Goal: Transaction & Acquisition: Purchase product/service

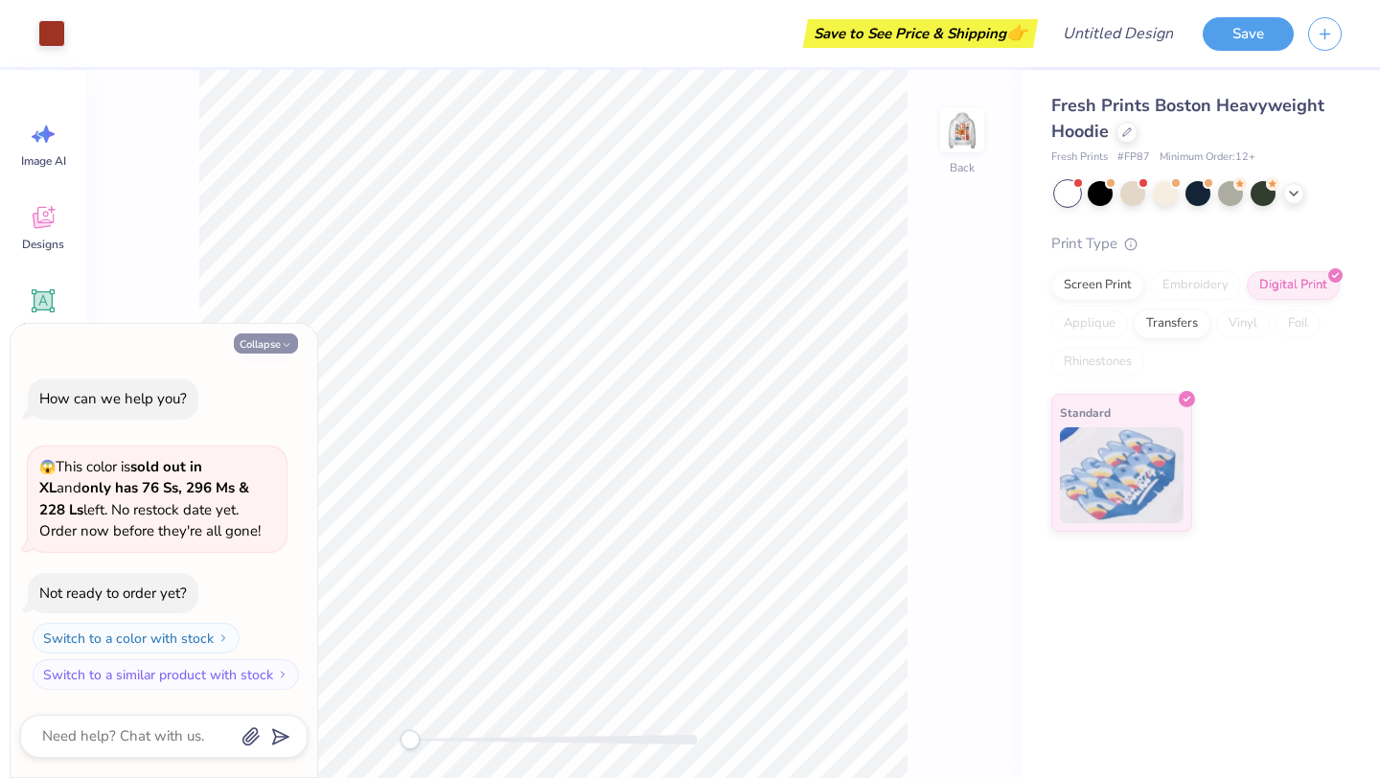
click at [267, 342] on button "Collapse" at bounding box center [266, 343] width 64 height 20
type textarea "x"
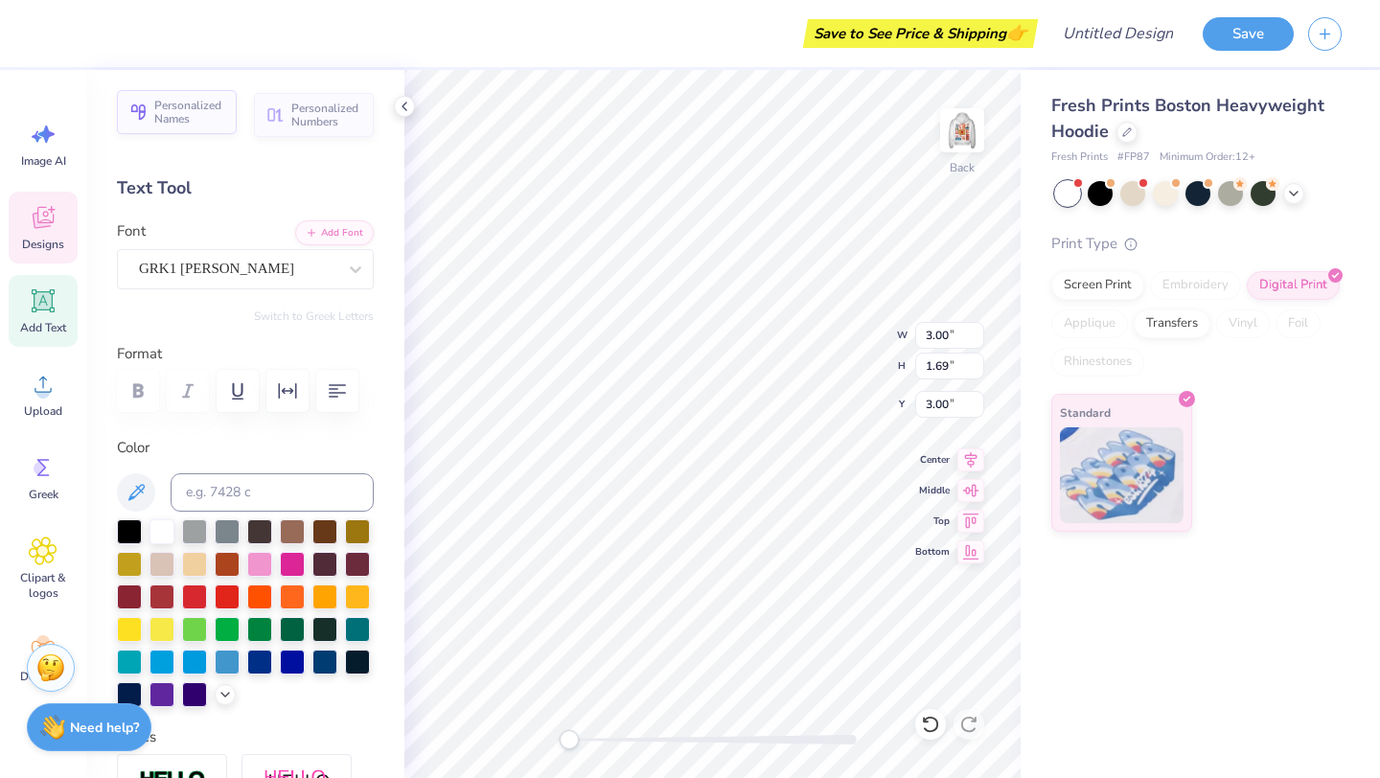
click at [205, 121] on span "Personalized Names" at bounding box center [189, 112] width 71 height 27
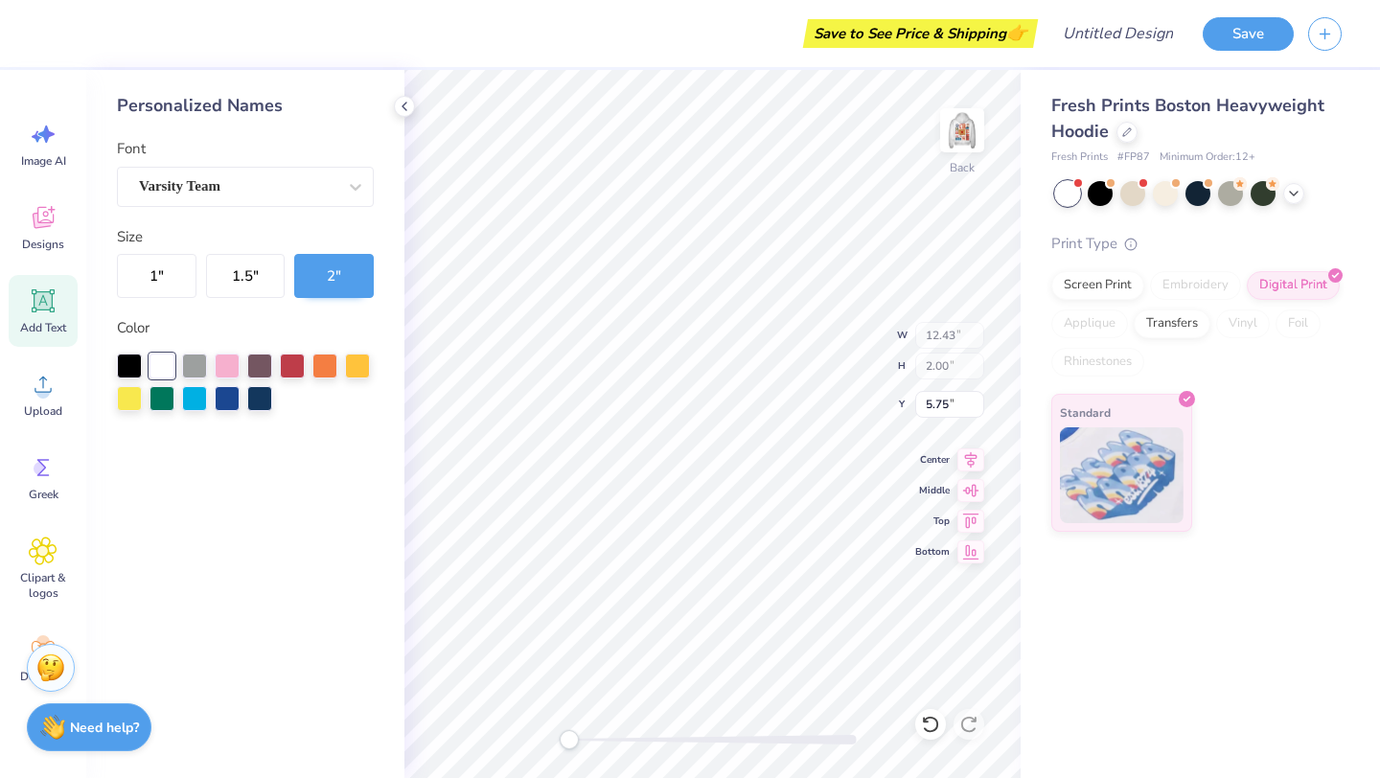
type input "12.43"
type input "2.00"
type input "5.75"
click at [406, 104] on icon at bounding box center [404, 106] width 15 height 15
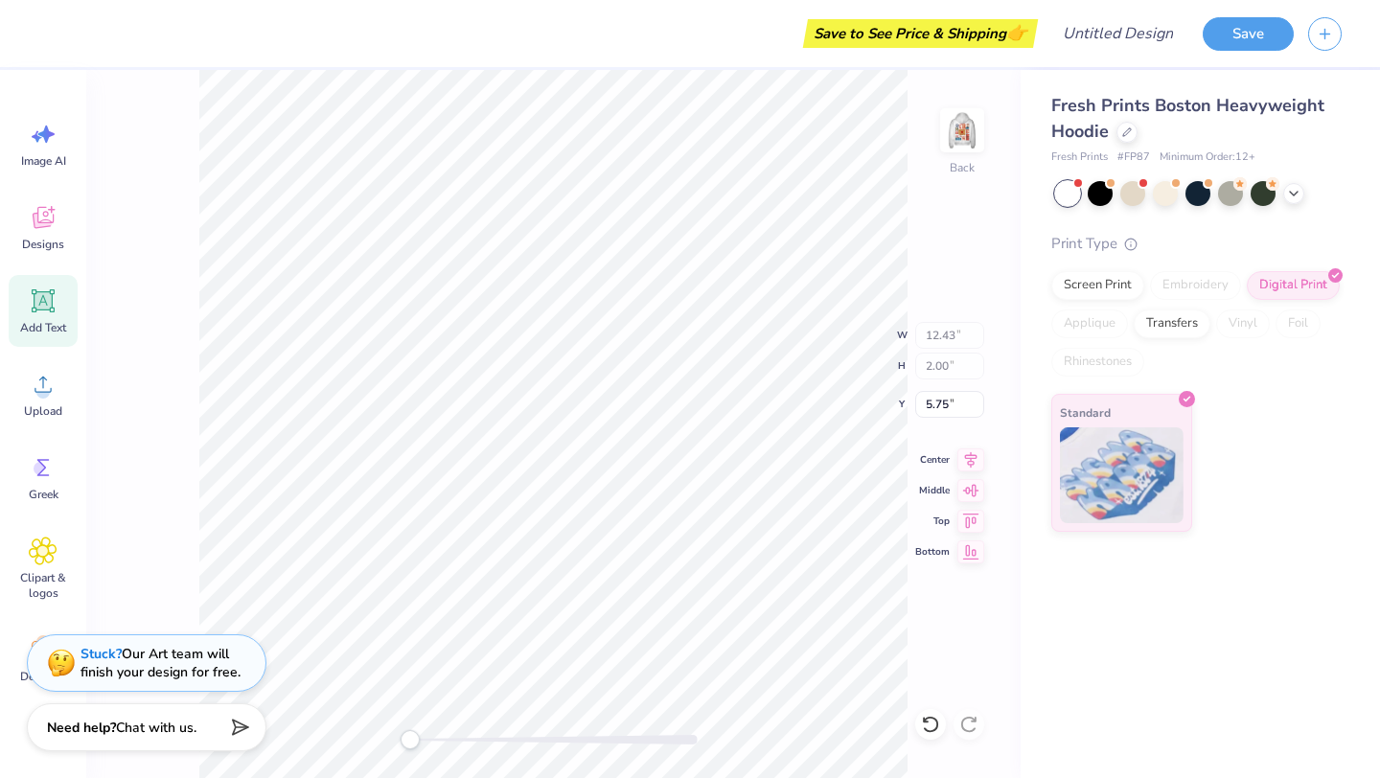
click at [50, 306] on icon at bounding box center [43, 301] width 18 height 18
type input "7.05"
type input "2.04"
type input "5.73"
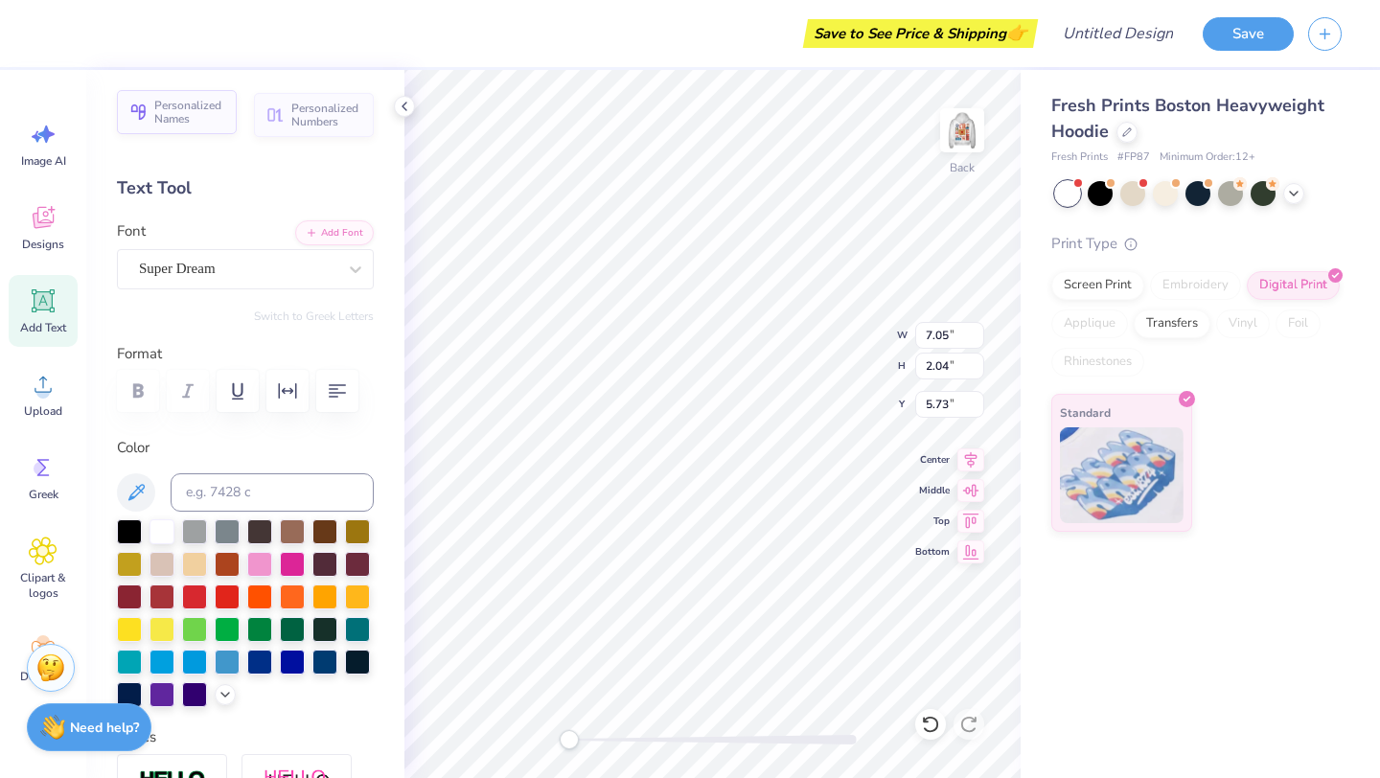
click at [177, 109] on span "Personalized Names" at bounding box center [189, 112] width 71 height 27
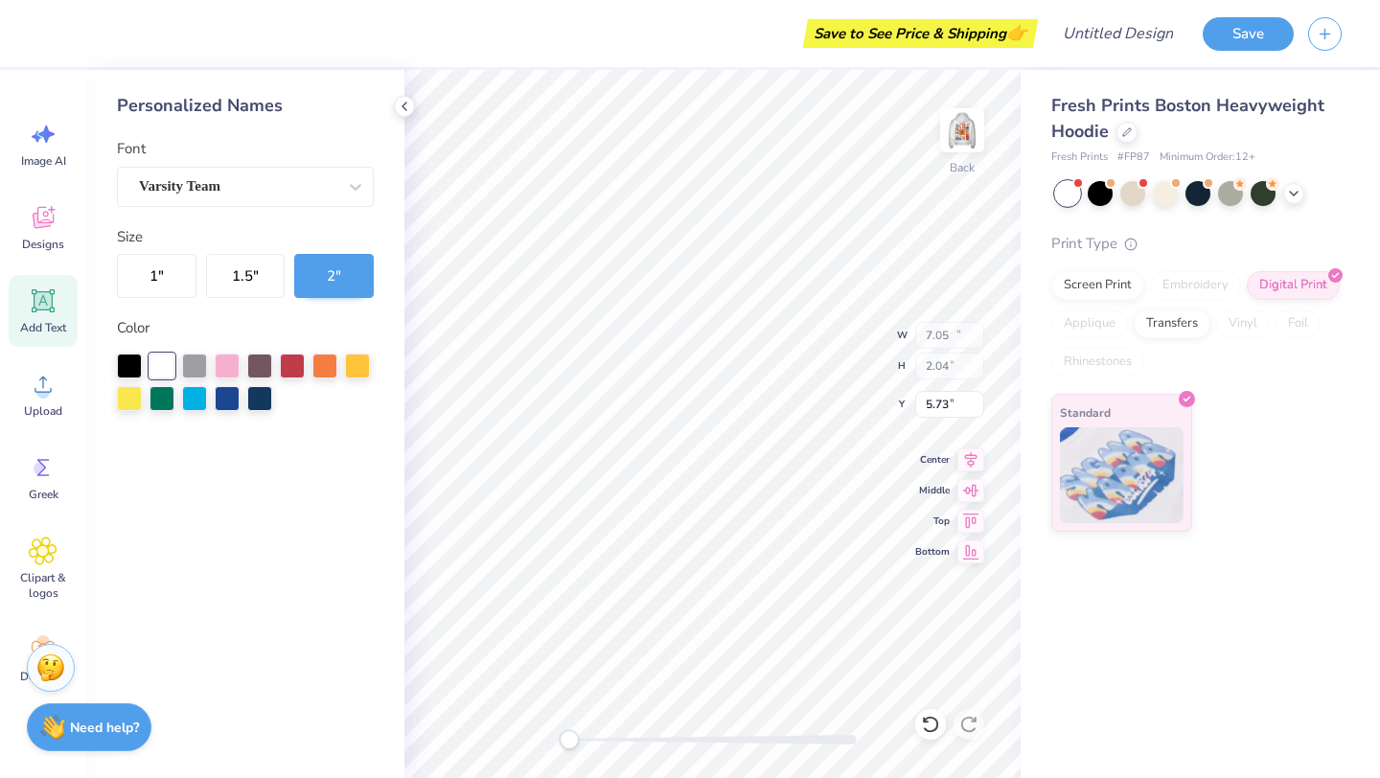
type input "12.43"
type input "2.00"
type input "5.75"
click at [34, 287] on icon at bounding box center [43, 301] width 29 height 29
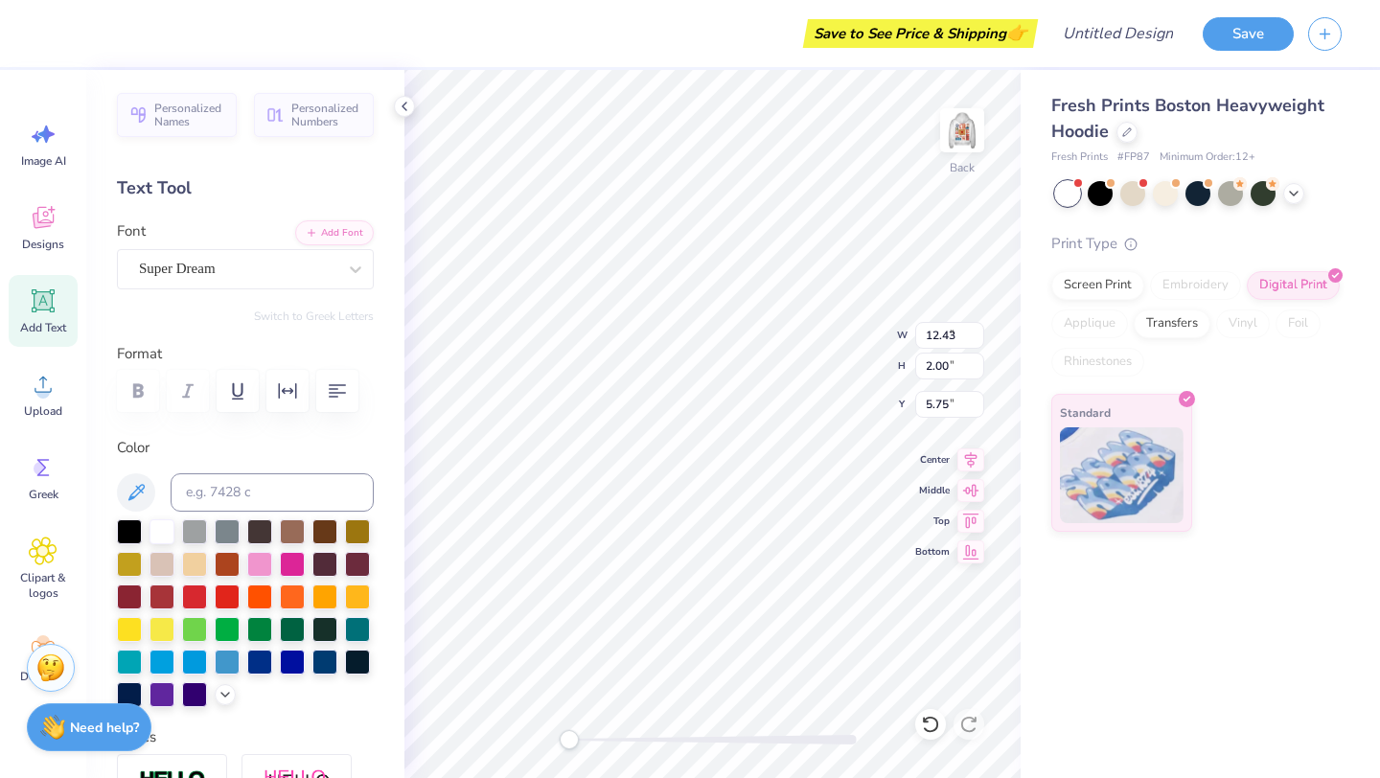
type input "7.05"
type input "2.04"
type input "5.73"
click at [407, 104] on icon at bounding box center [404, 106] width 15 height 15
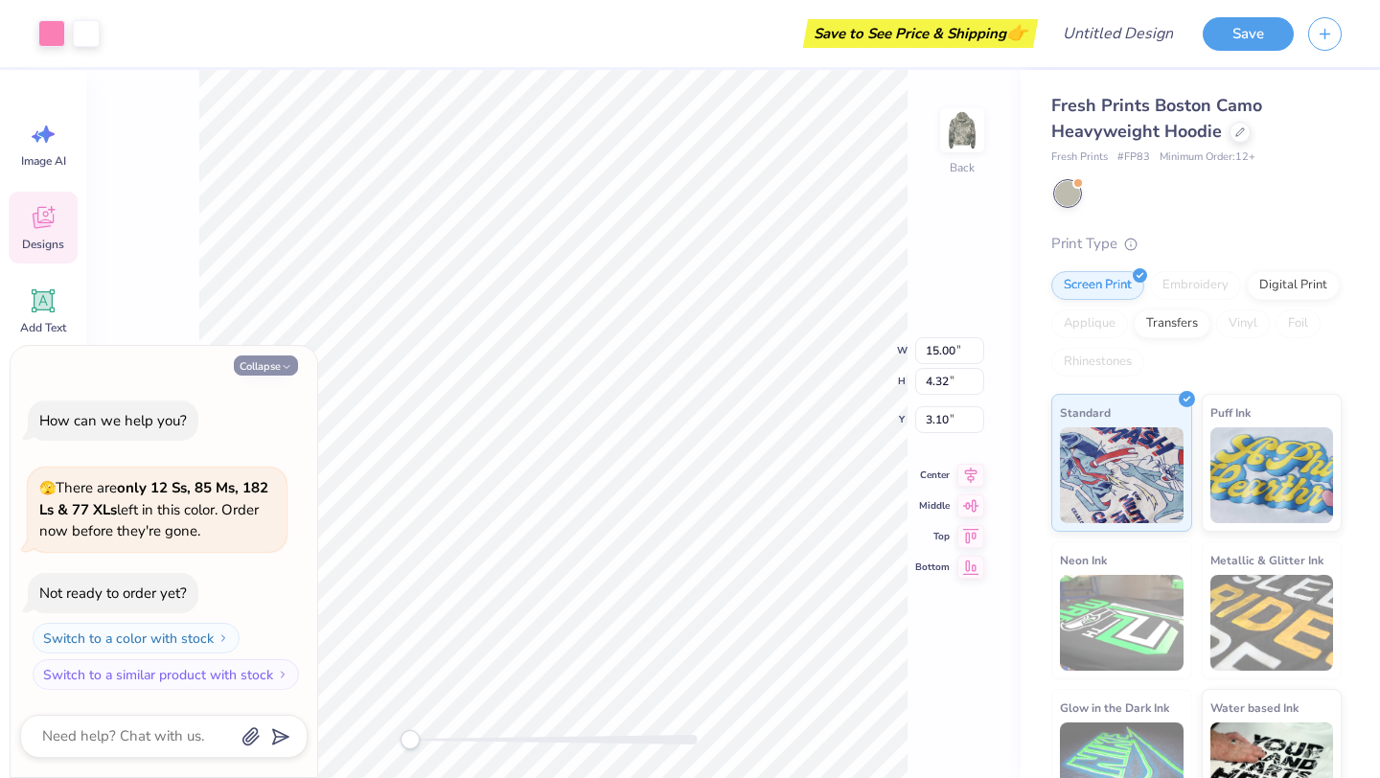
click at [254, 367] on button "Collapse" at bounding box center [266, 366] width 64 height 20
type textarea "x"
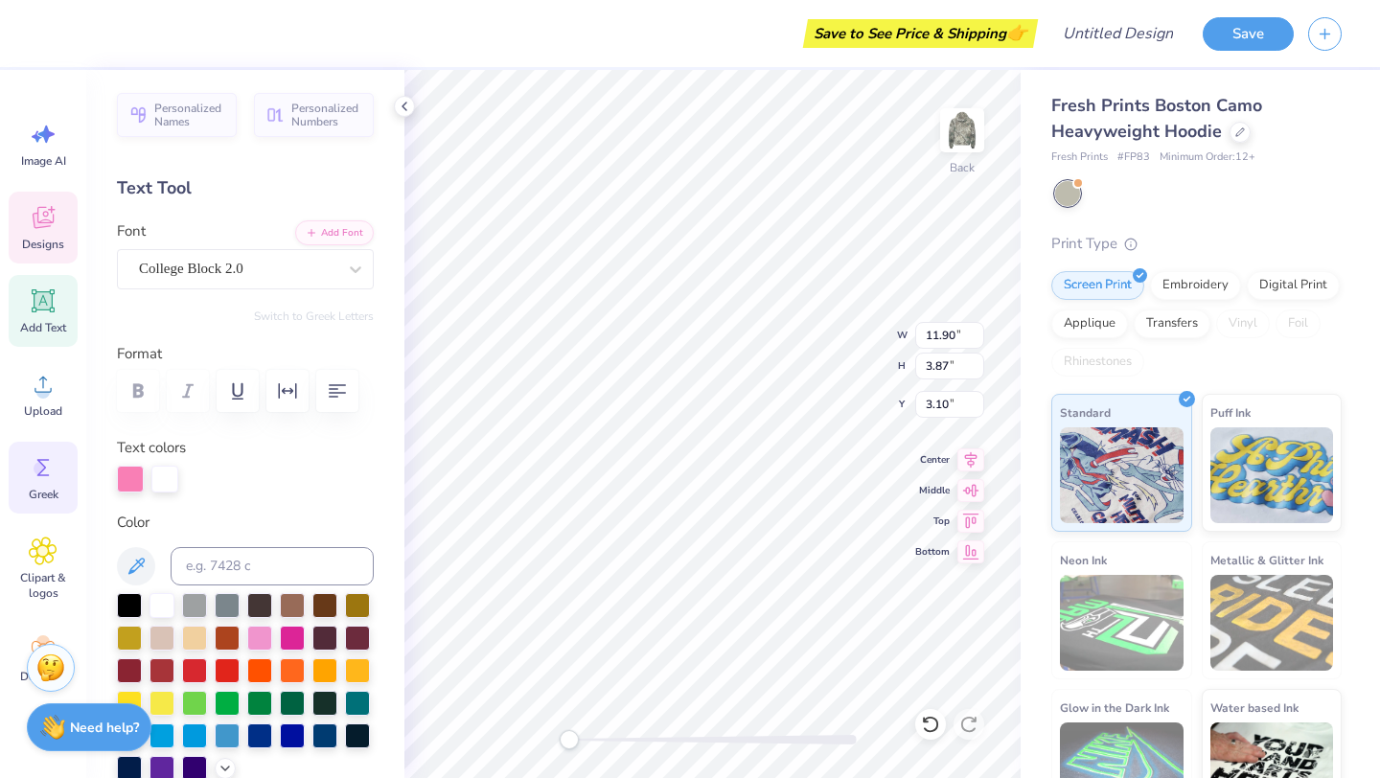
click at [40, 470] on circle at bounding box center [40, 468] width 13 height 13
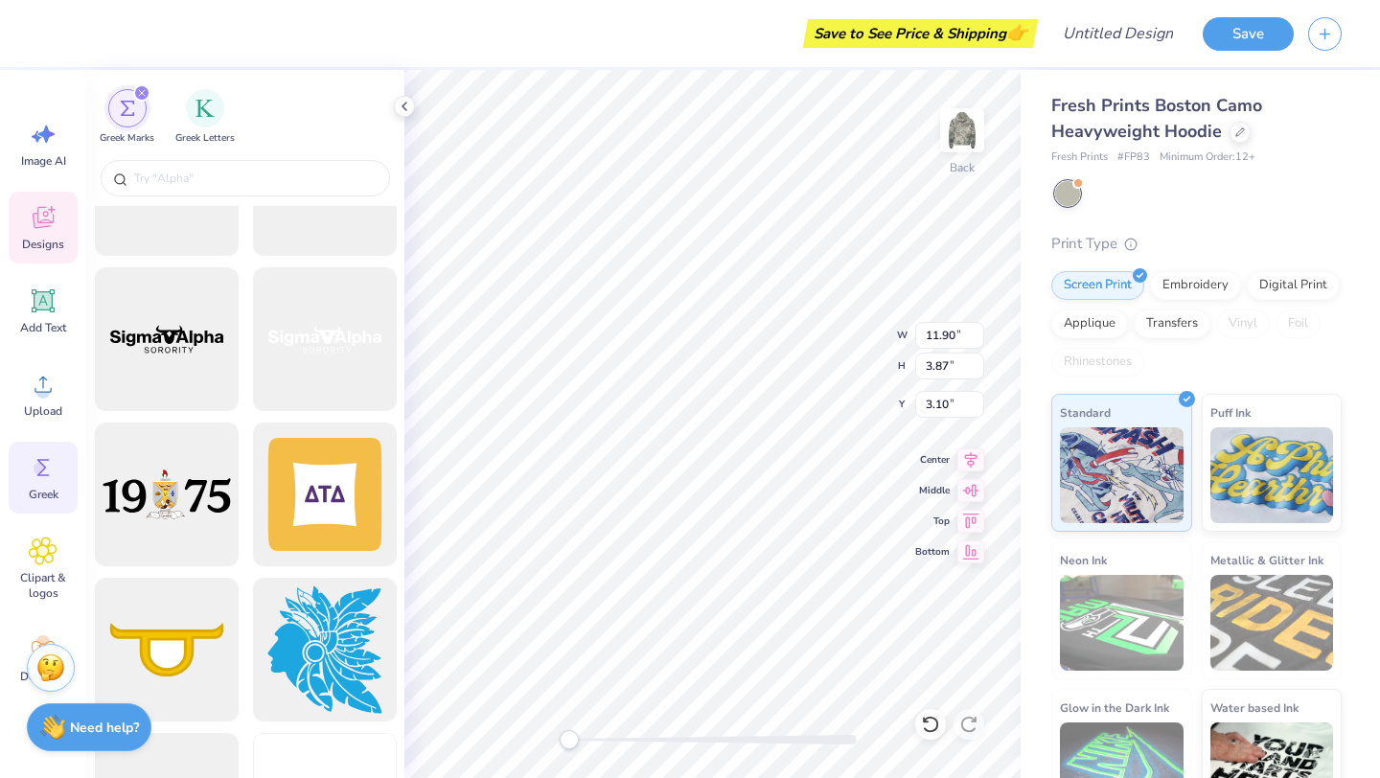
scroll to position [9109, 0]
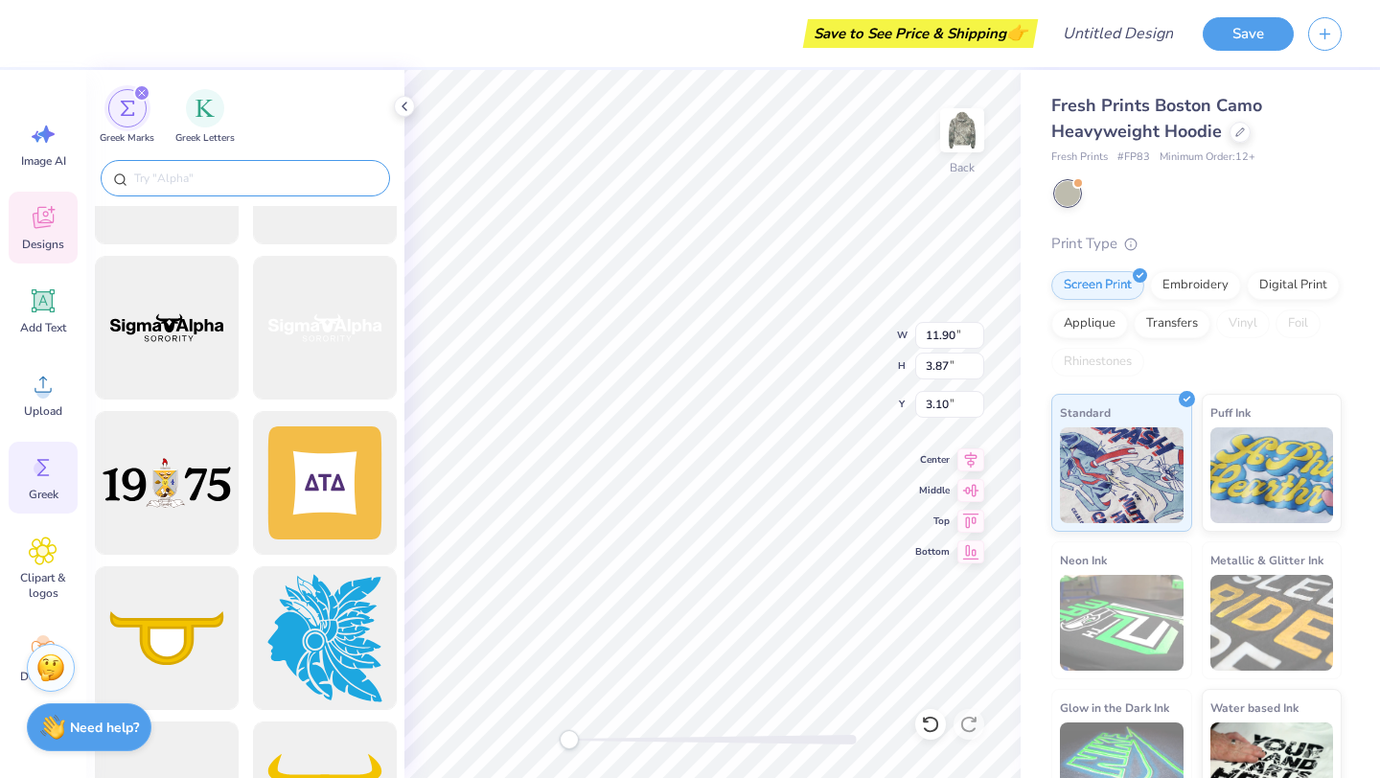
click at [234, 176] on input "text" at bounding box center [254, 178] width 245 height 19
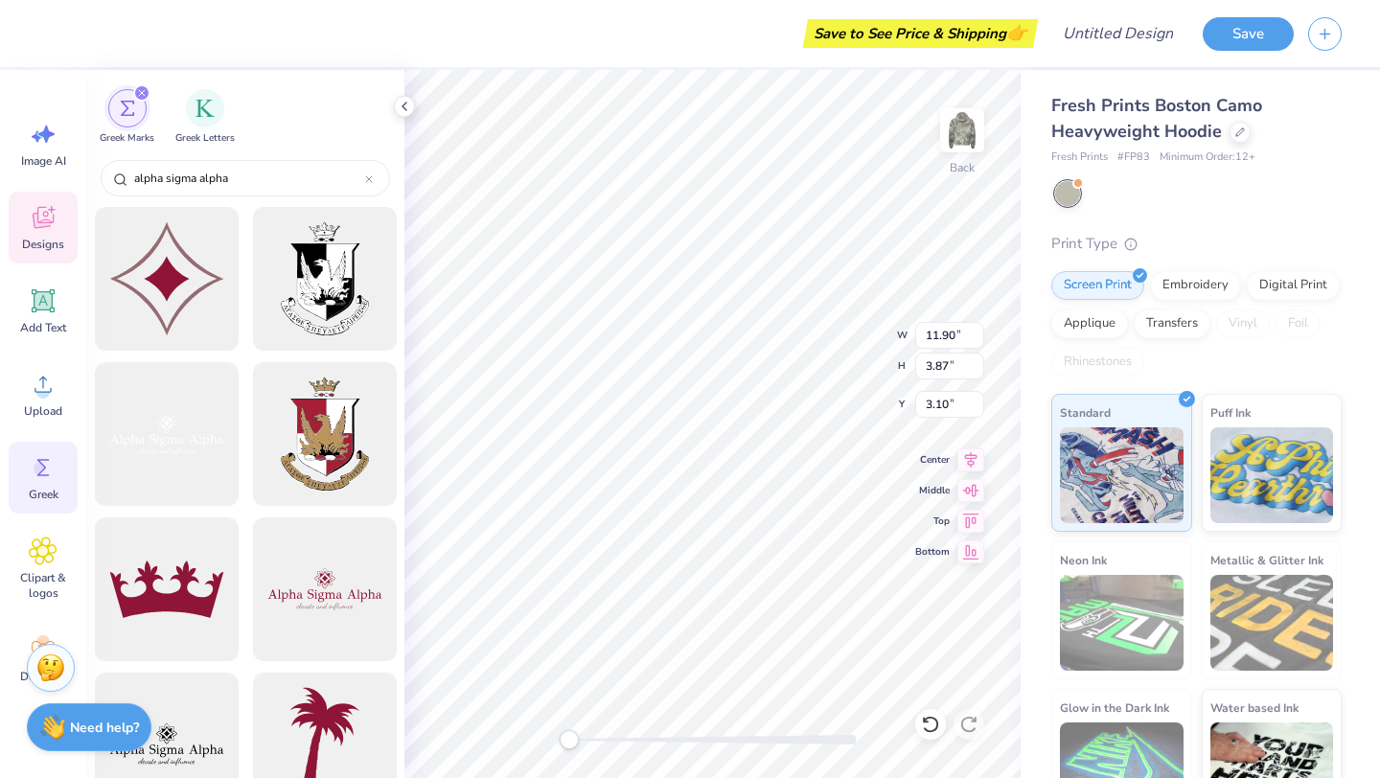
scroll to position [543, 0]
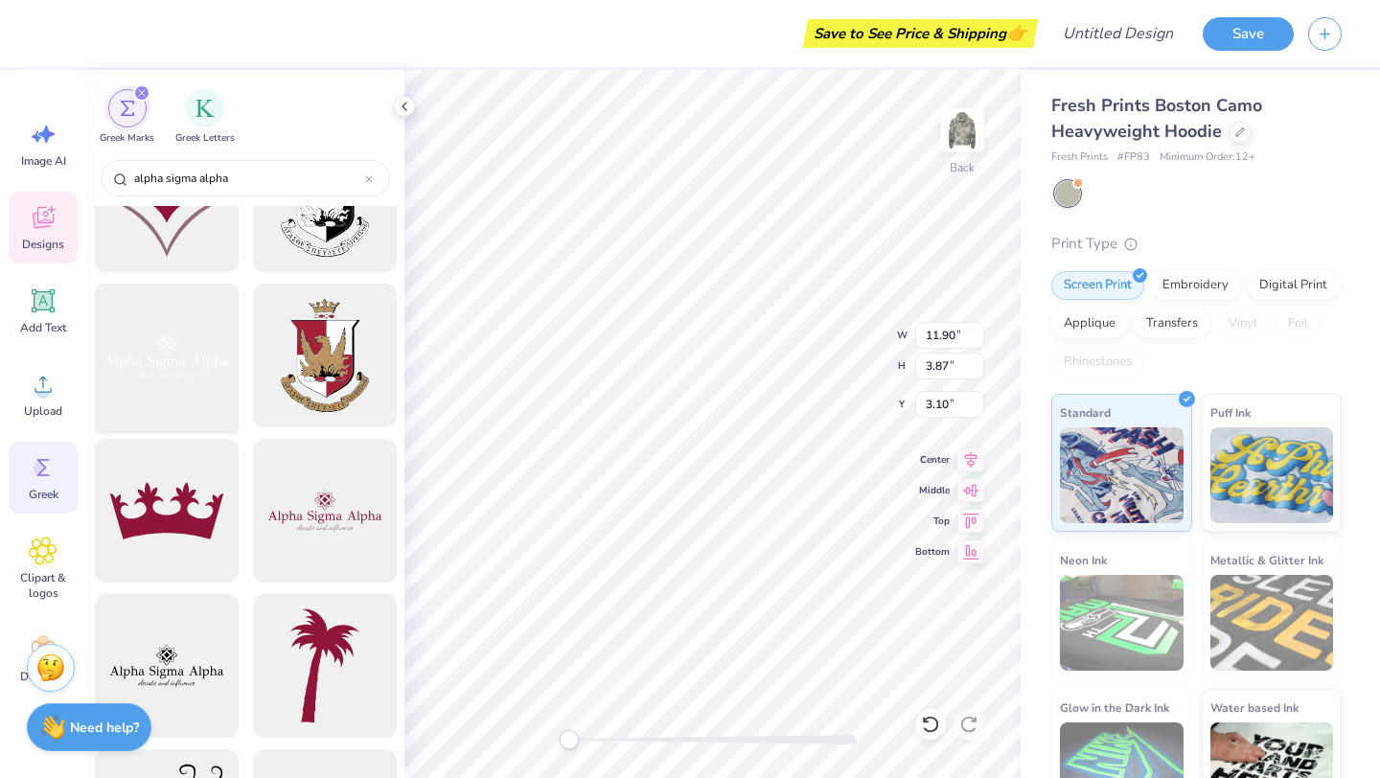
type input "alpha sigma alpha"
click at [189, 360] on div at bounding box center [166, 356] width 158 height 158
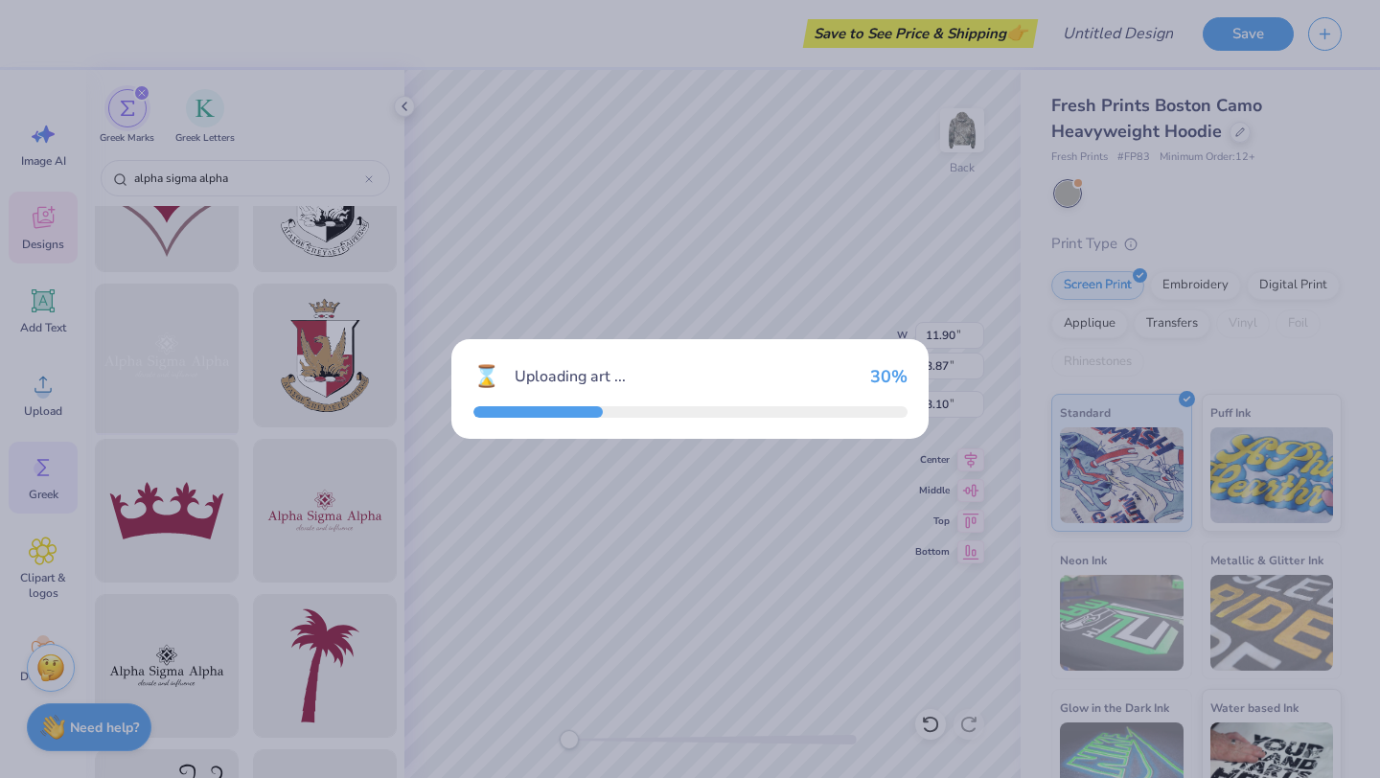
type input "15.00"
type input "5.61"
type input "3.00"
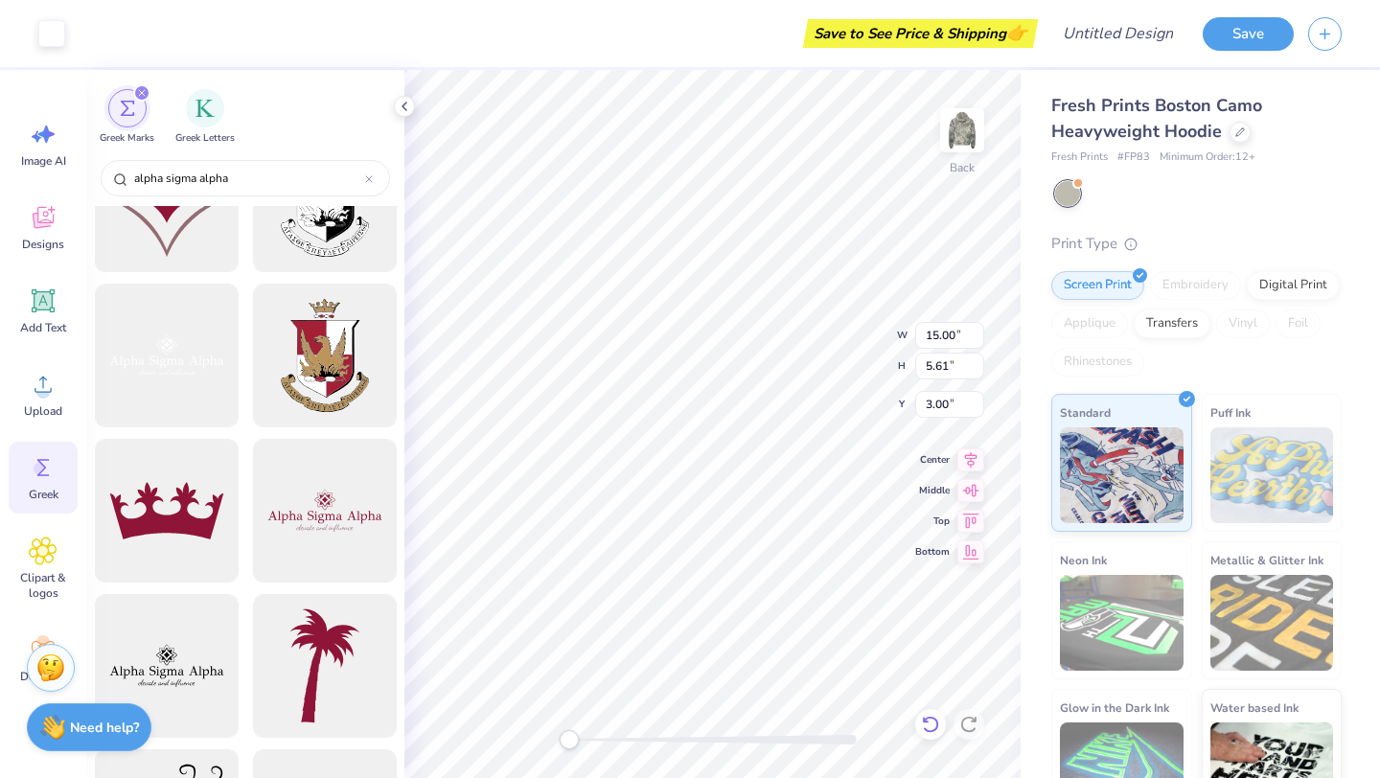
click at [933, 727] on icon at bounding box center [930, 724] width 19 height 19
click at [405, 104] on icon at bounding box center [404, 106] width 15 height 15
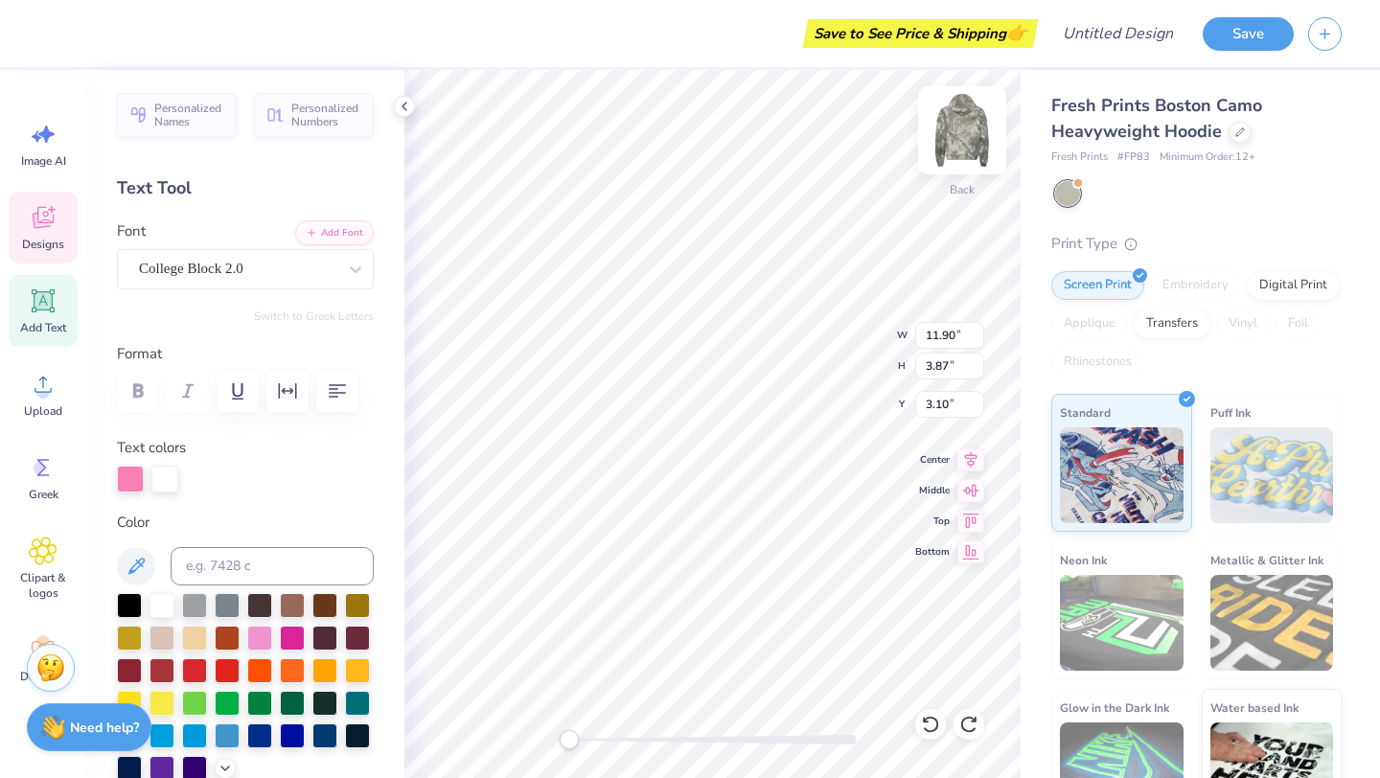
scroll to position [0, 3]
click at [826, 320] on div "Back W 11.90 11.90 " H 3.87 3.87 " Y 3.10 3.10 " Center Middle Top Bottom" at bounding box center [712, 424] width 616 height 708
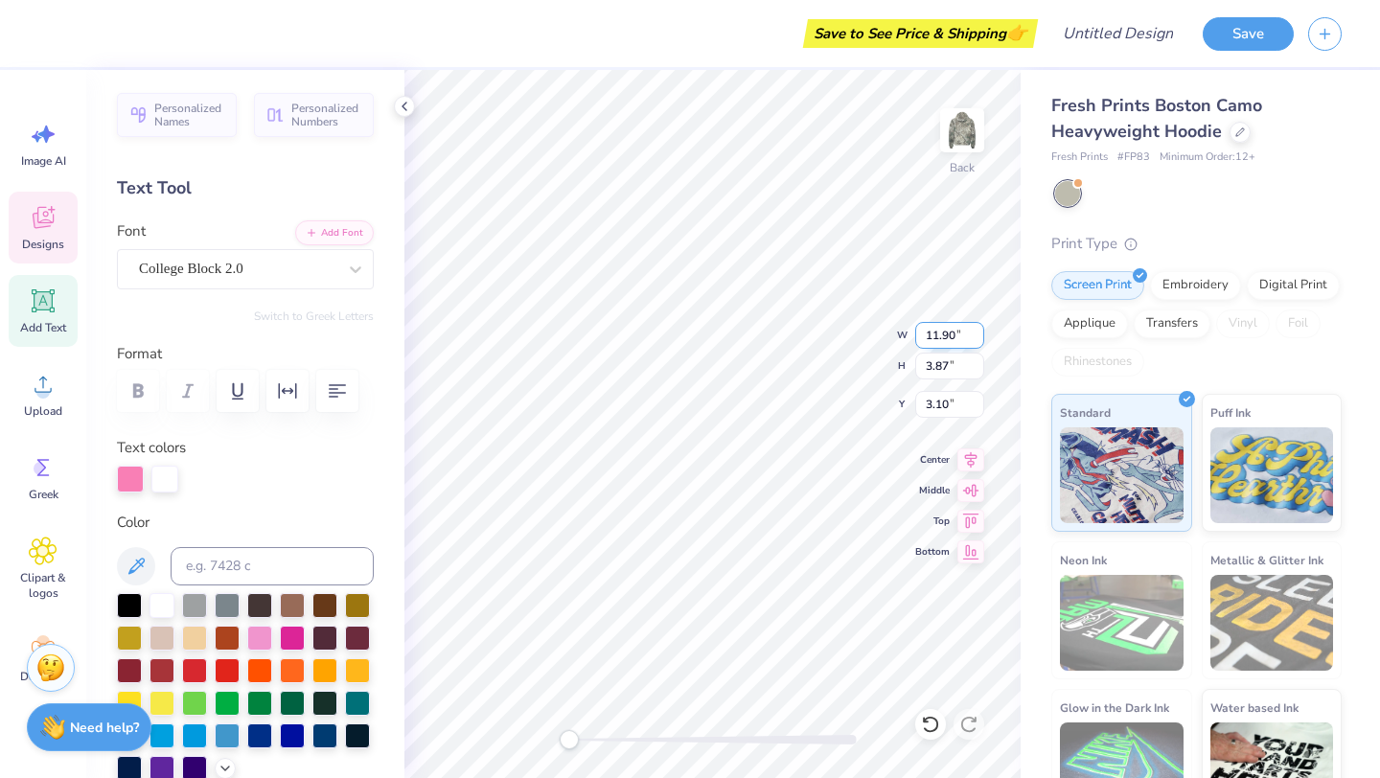
click at [824, 331] on div "Back W 11.90 11.90 " H 3.87 3.87 " Y 3.10 3.10 " Center Middle Top Bottom" at bounding box center [712, 424] width 616 height 708
click at [822, 340] on div "Back W 11.90 11.90 " H 3.87 3.87 " Y 3.00 3.00 " Center Middle Top Bottom" at bounding box center [712, 424] width 616 height 708
type textarea "A"
click at [40, 482] on div "Greek" at bounding box center [43, 478] width 69 height 72
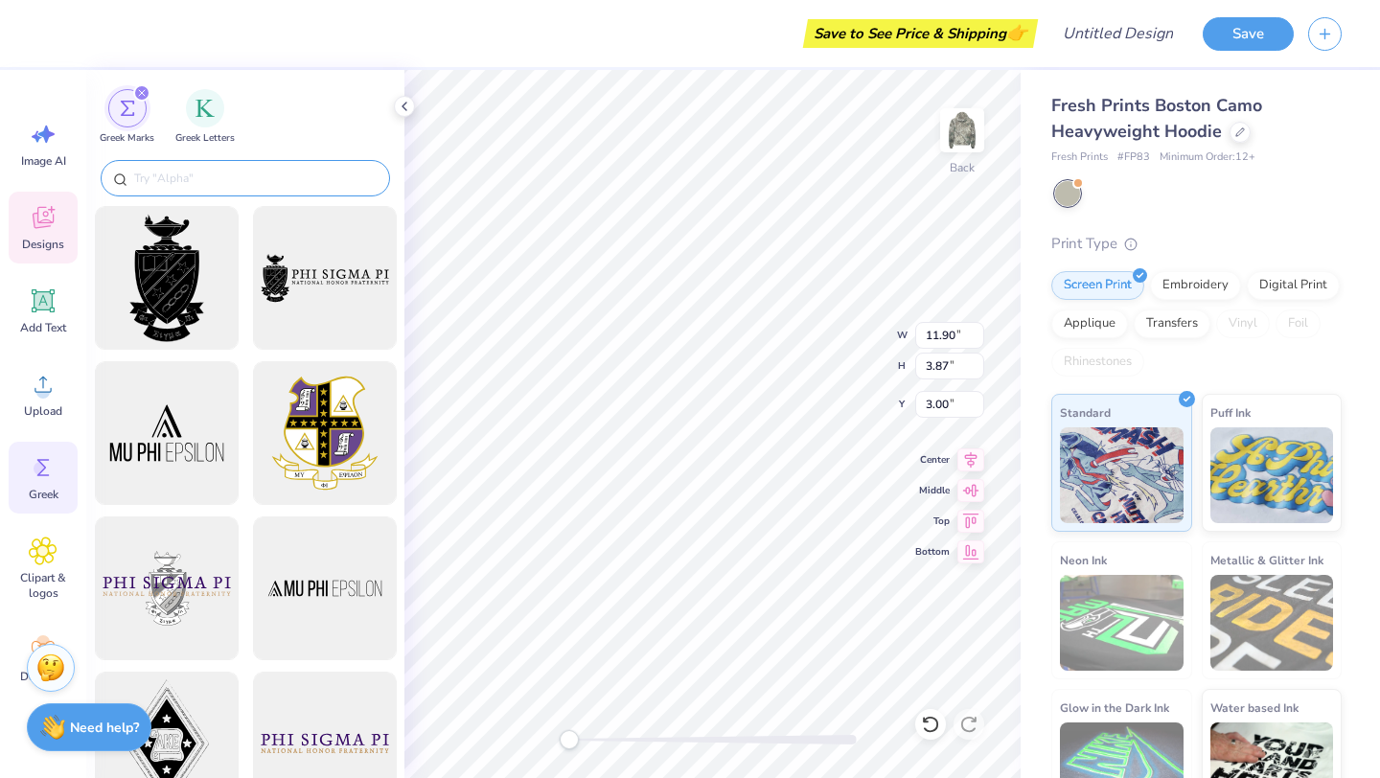
click at [241, 180] on input "text" at bounding box center [254, 178] width 245 height 19
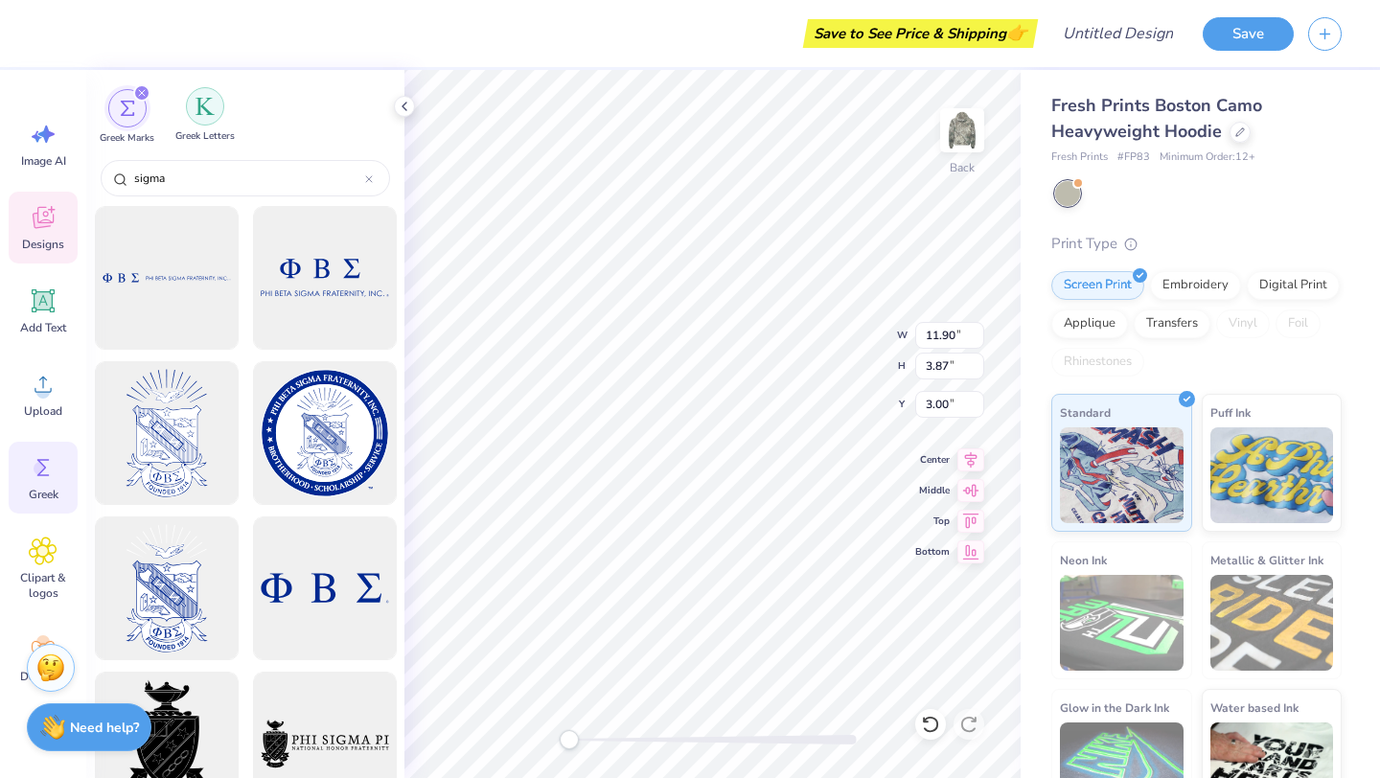
type input "sigma"
click at [214, 104] on img "filter for Greek Letters" at bounding box center [204, 106] width 19 height 19
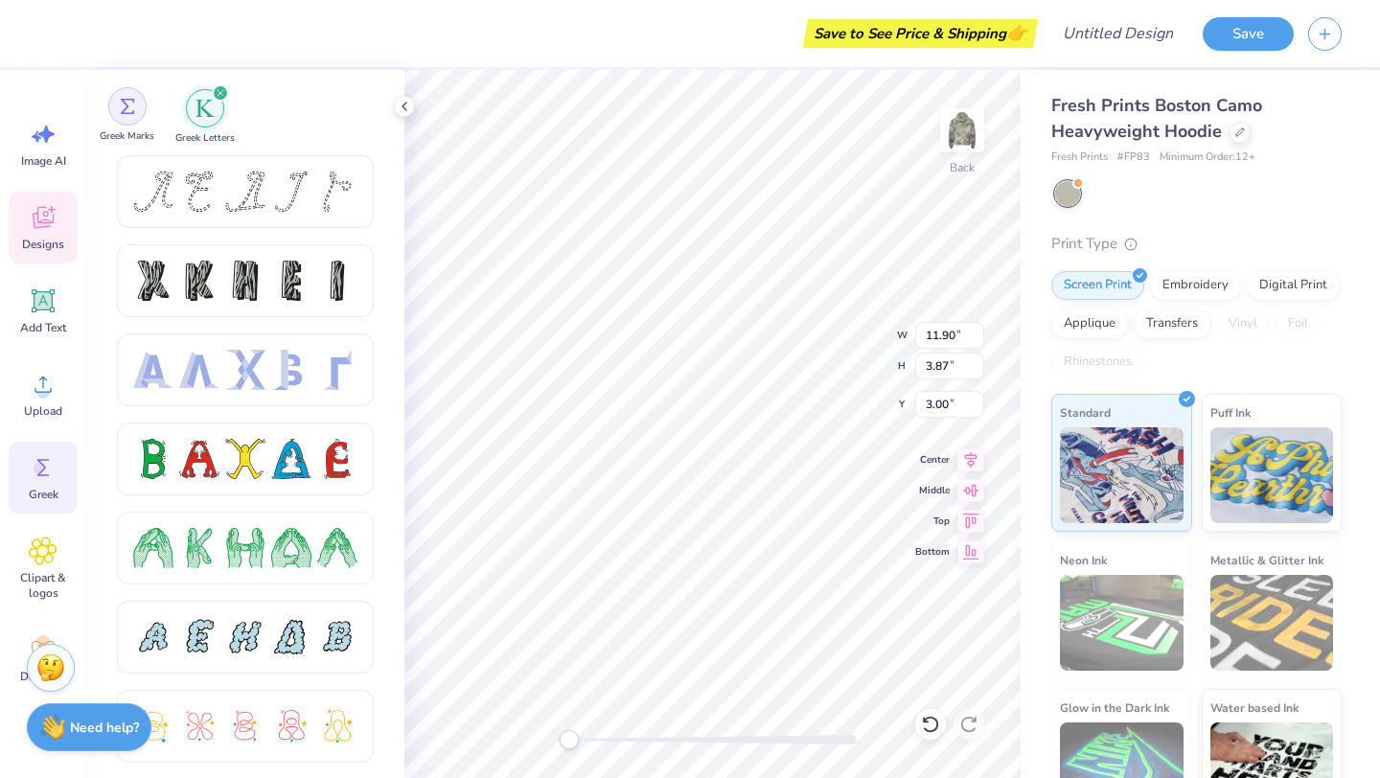
click at [135, 116] on div "filter for Greek Marks" at bounding box center [127, 106] width 38 height 38
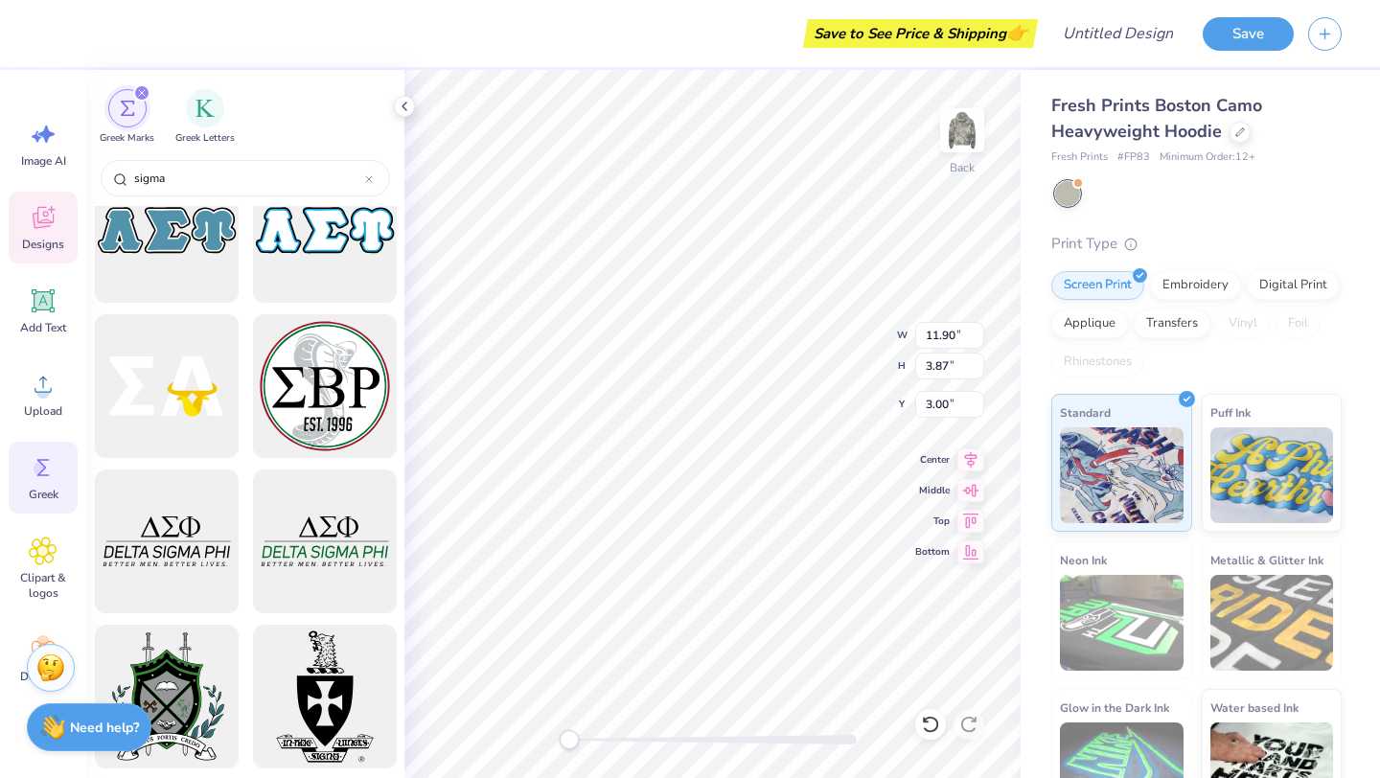
scroll to position [3308, 0]
paste textarea
type textarea "A"
click at [404, 105] on icon at bounding box center [404, 106] width 15 height 15
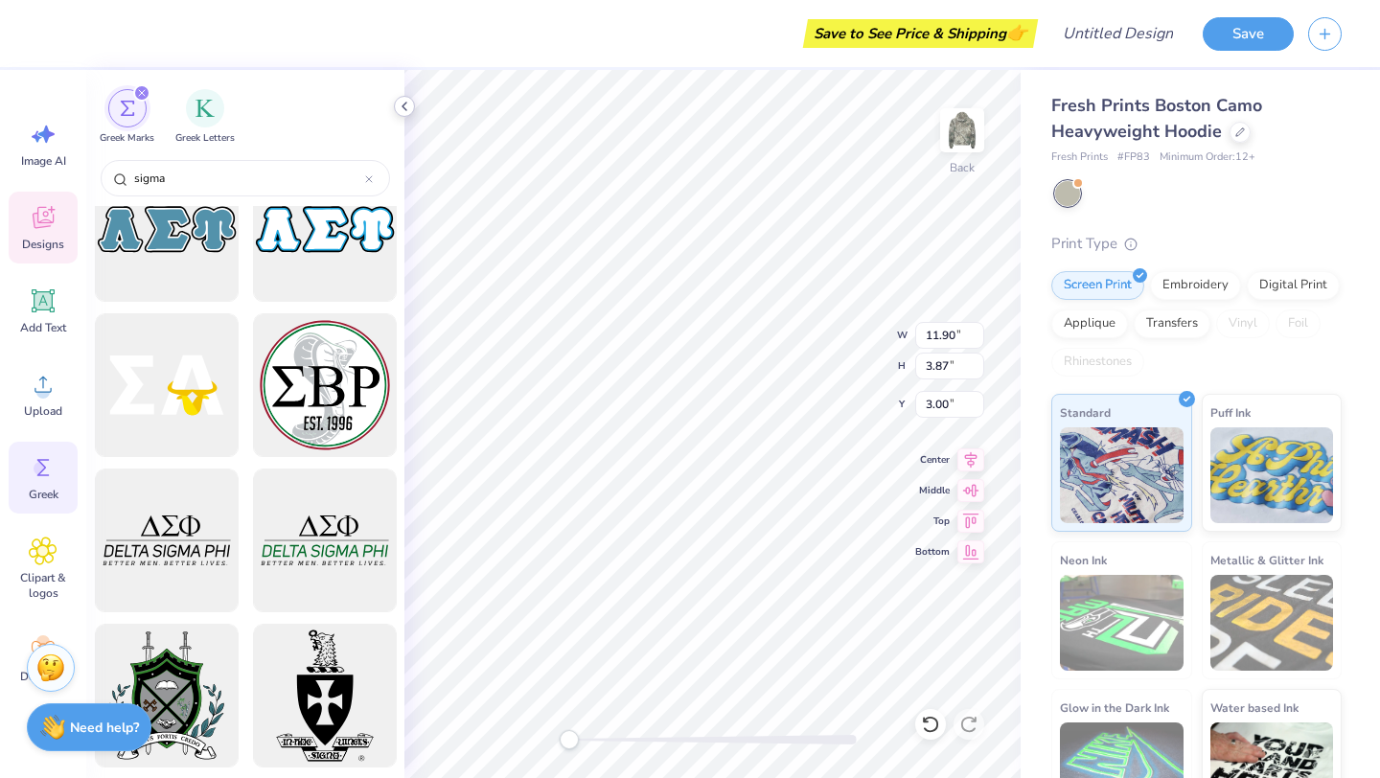
type input "1.49"
type input "2.62"
type input "3.76"
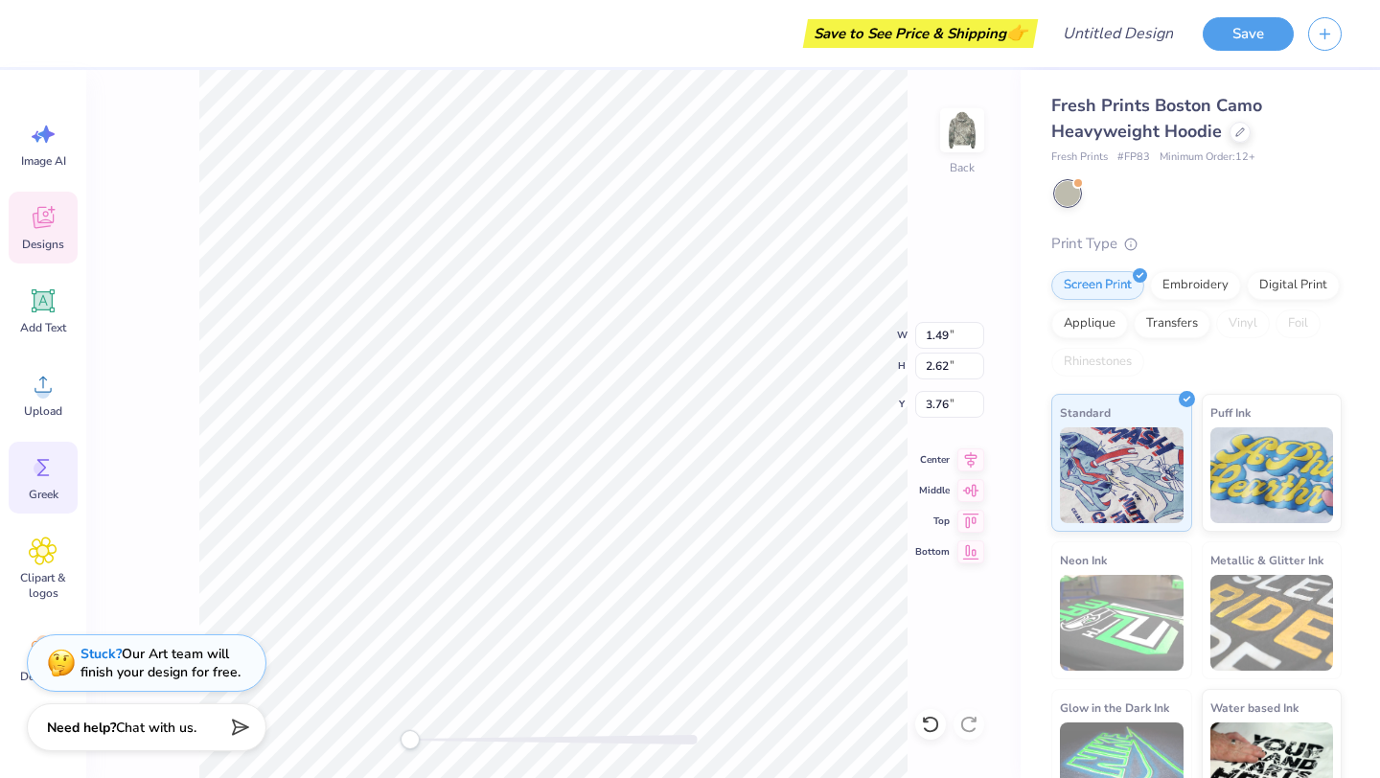
scroll to position [0, 0]
type textarea "Alpha sig"
type input "5.48"
type input "0.98"
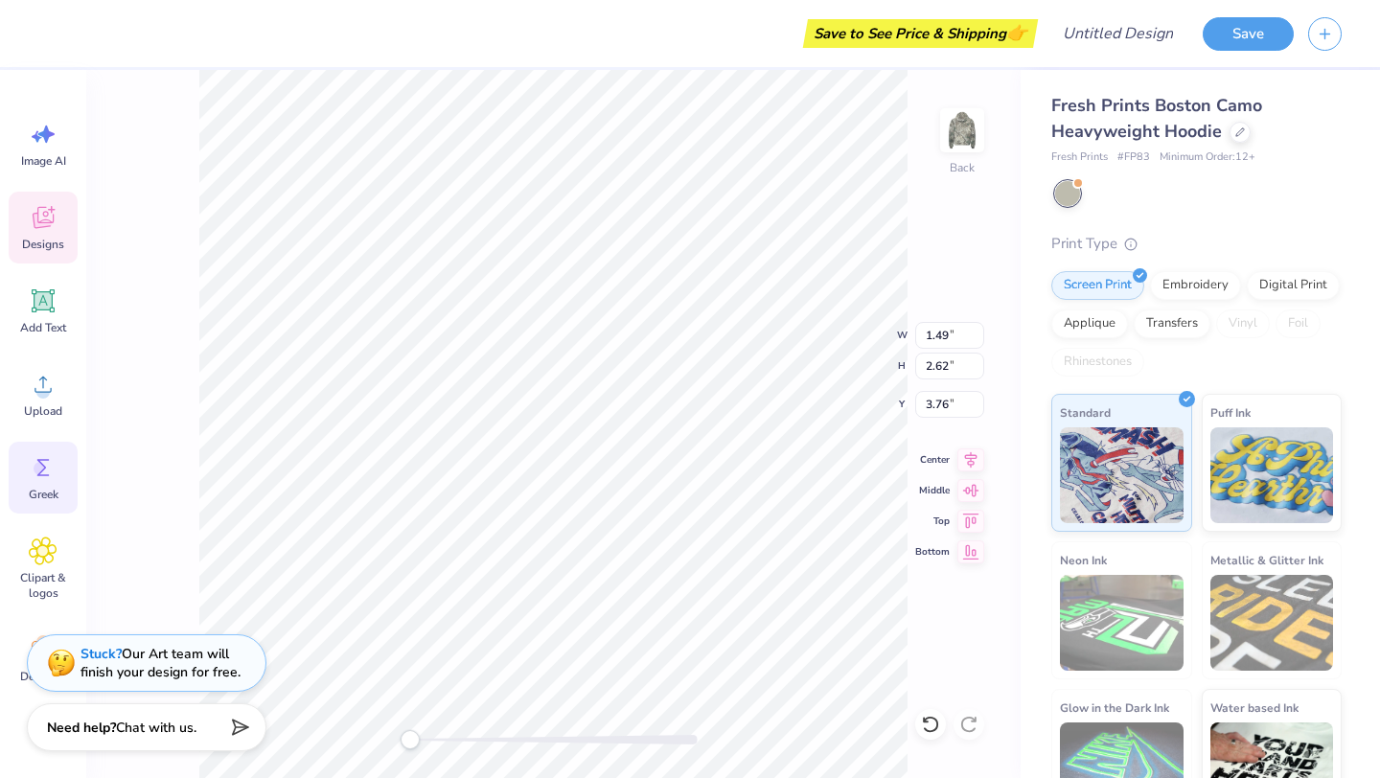
type input "6.43"
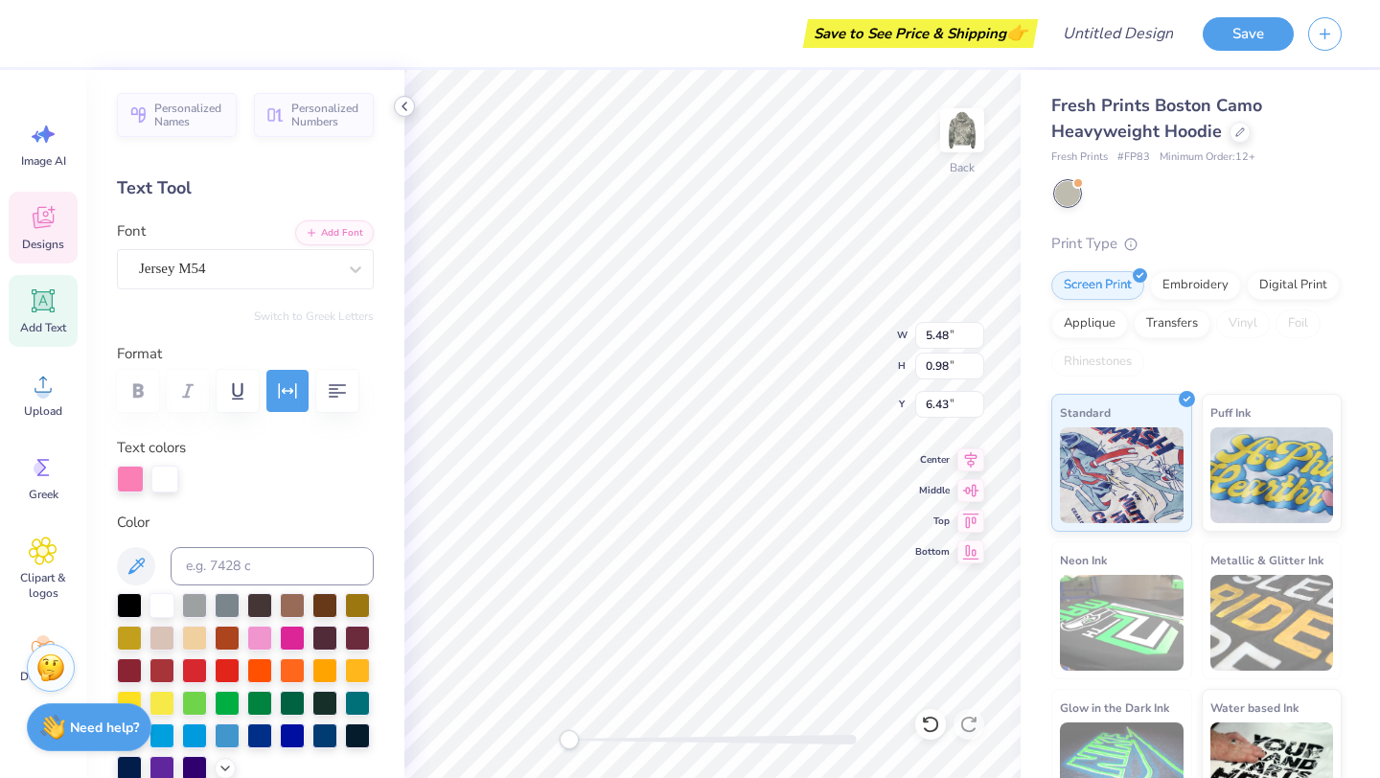
type textarea "est 1901"
click at [406, 109] on polyline at bounding box center [404, 107] width 4 height 8
type textarea "Alpha sigma alpha"
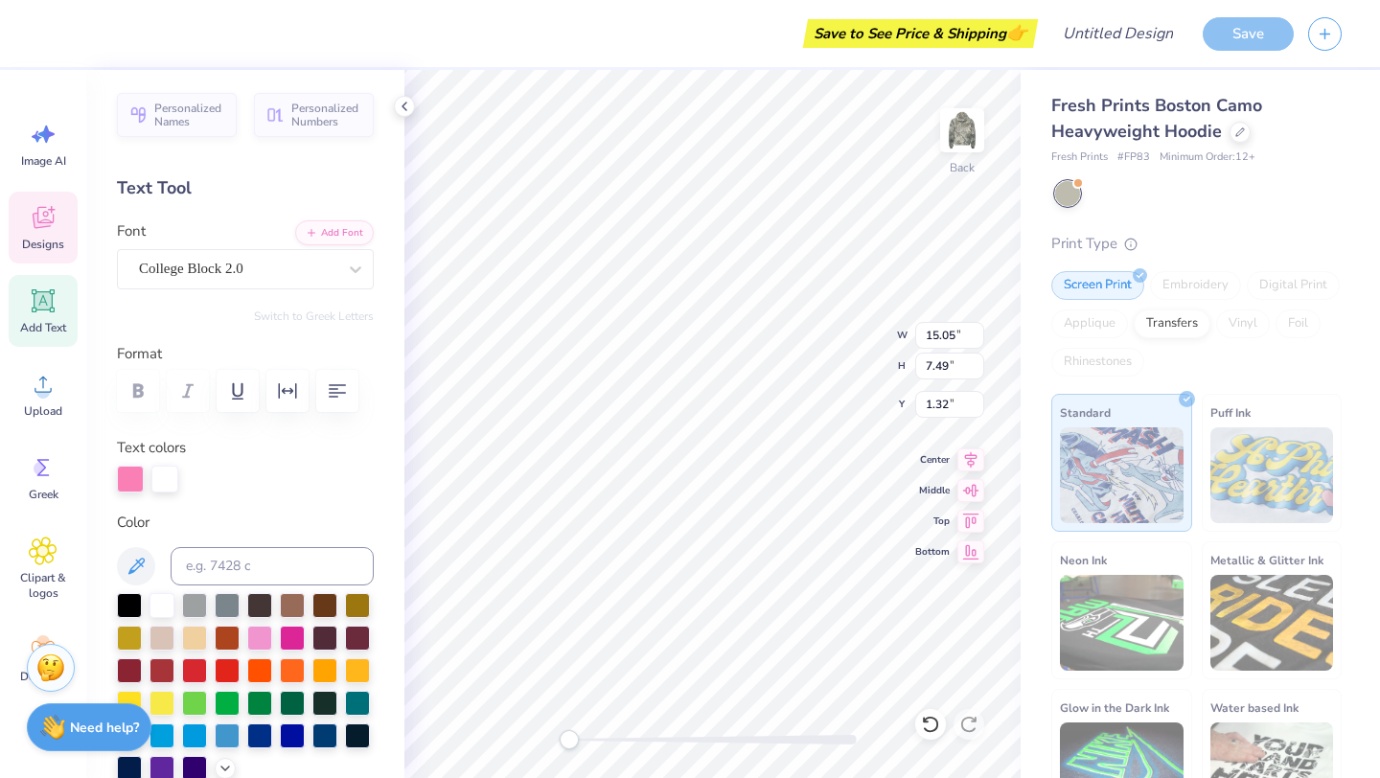
scroll to position [1, 0]
type textarea "Alpha sig"
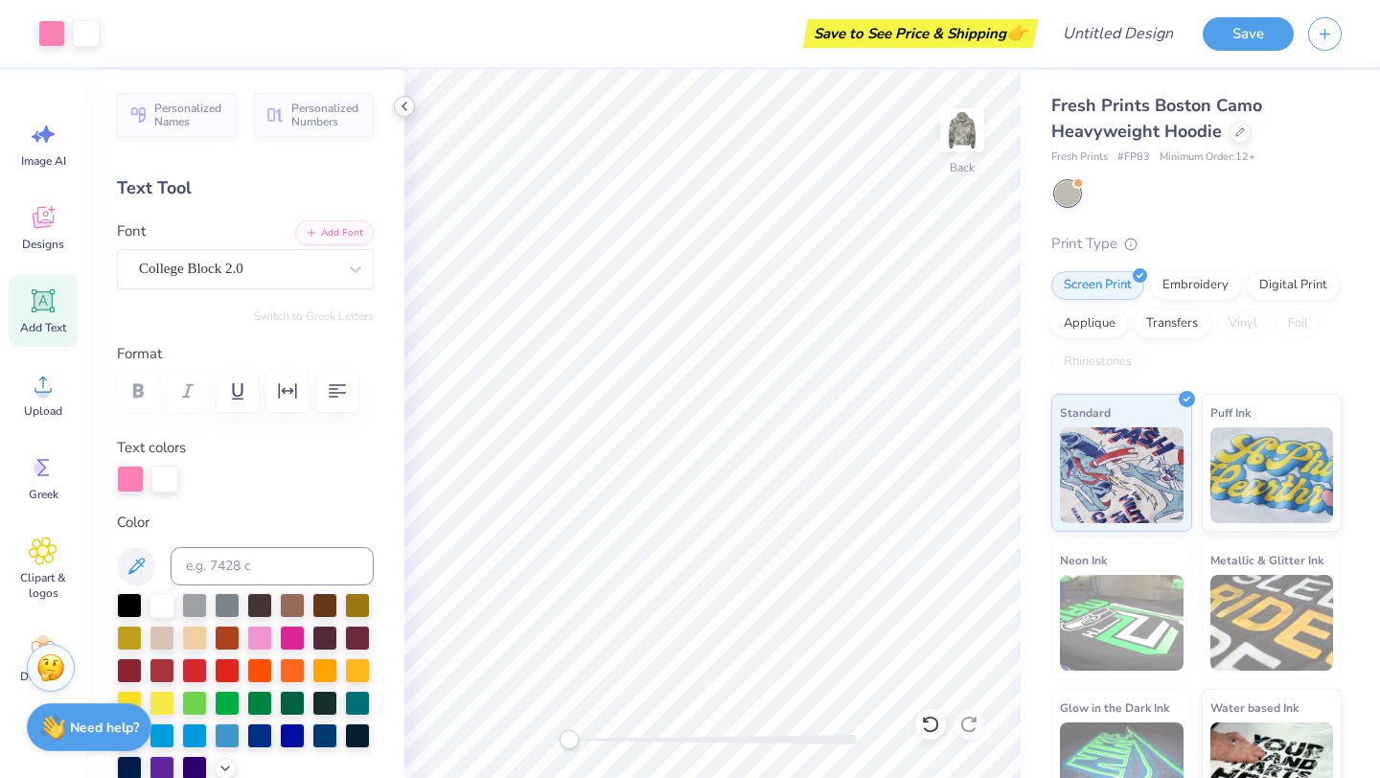
click at [405, 104] on icon at bounding box center [404, 106] width 15 height 15
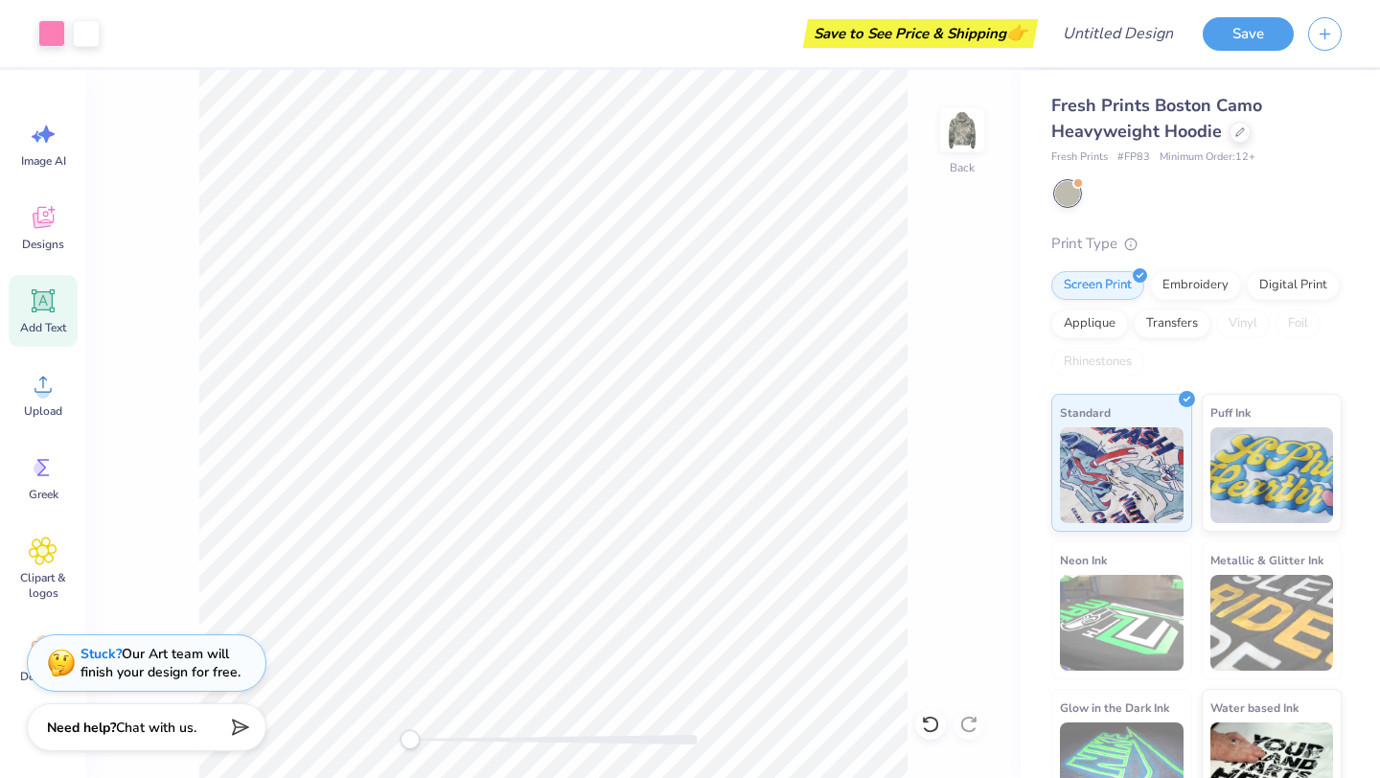
scroll to position [49, 0]
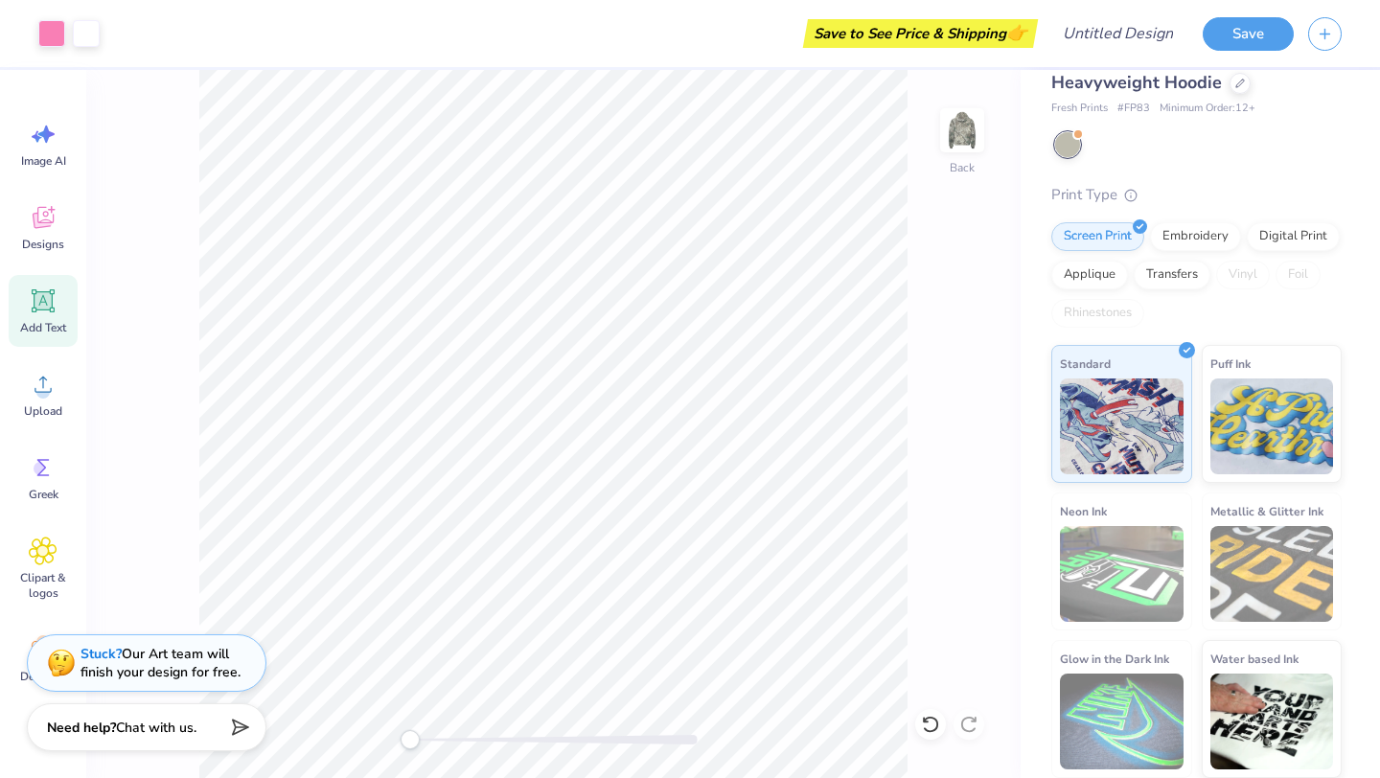
click at [928, 31] on div "Save to See Price & Shipping 👉" at bounding box center [920, 33] width 225 height 29
click at [1260, 28] on button "Save" at bounding box center [1248, 31] width 91 height 34
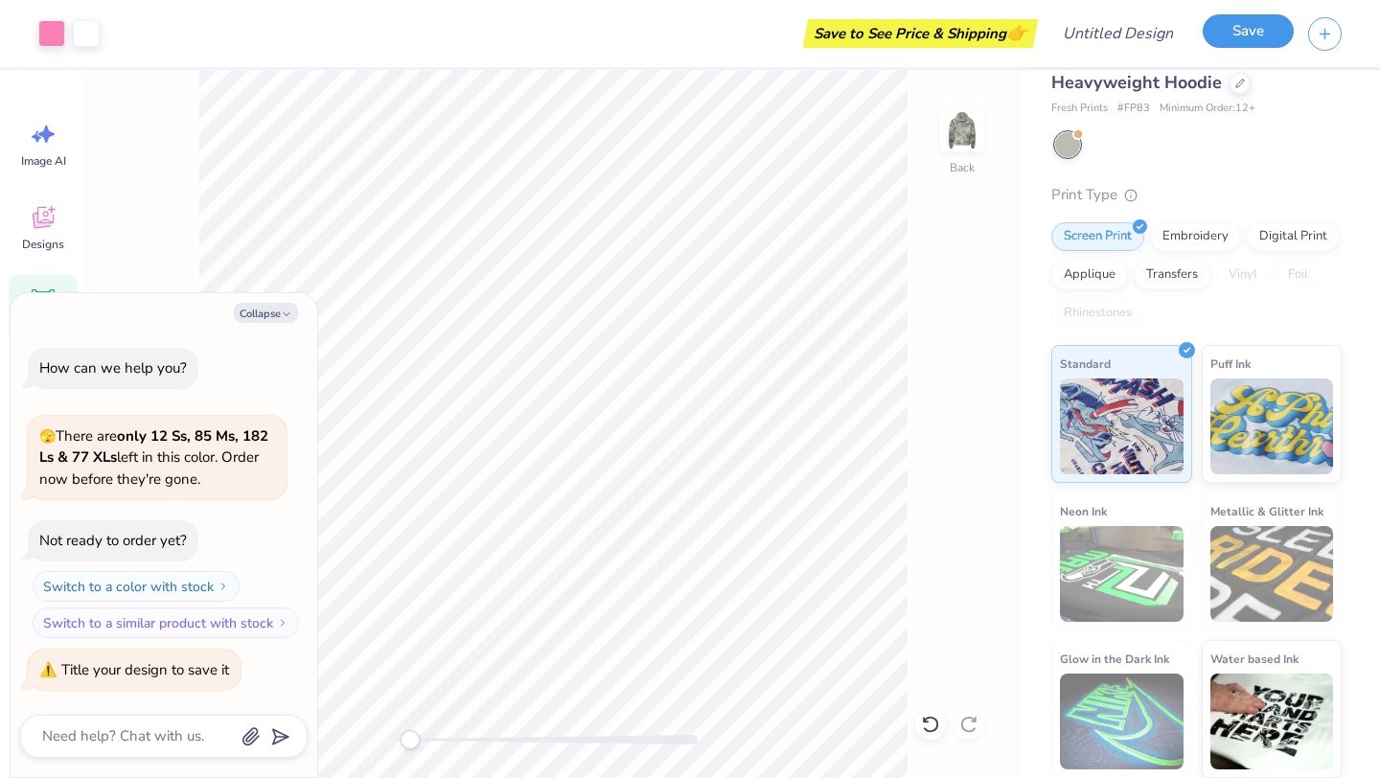
click at [1235, 27] on button "Save" at bounding box center [1248, 31] width 91 height 34
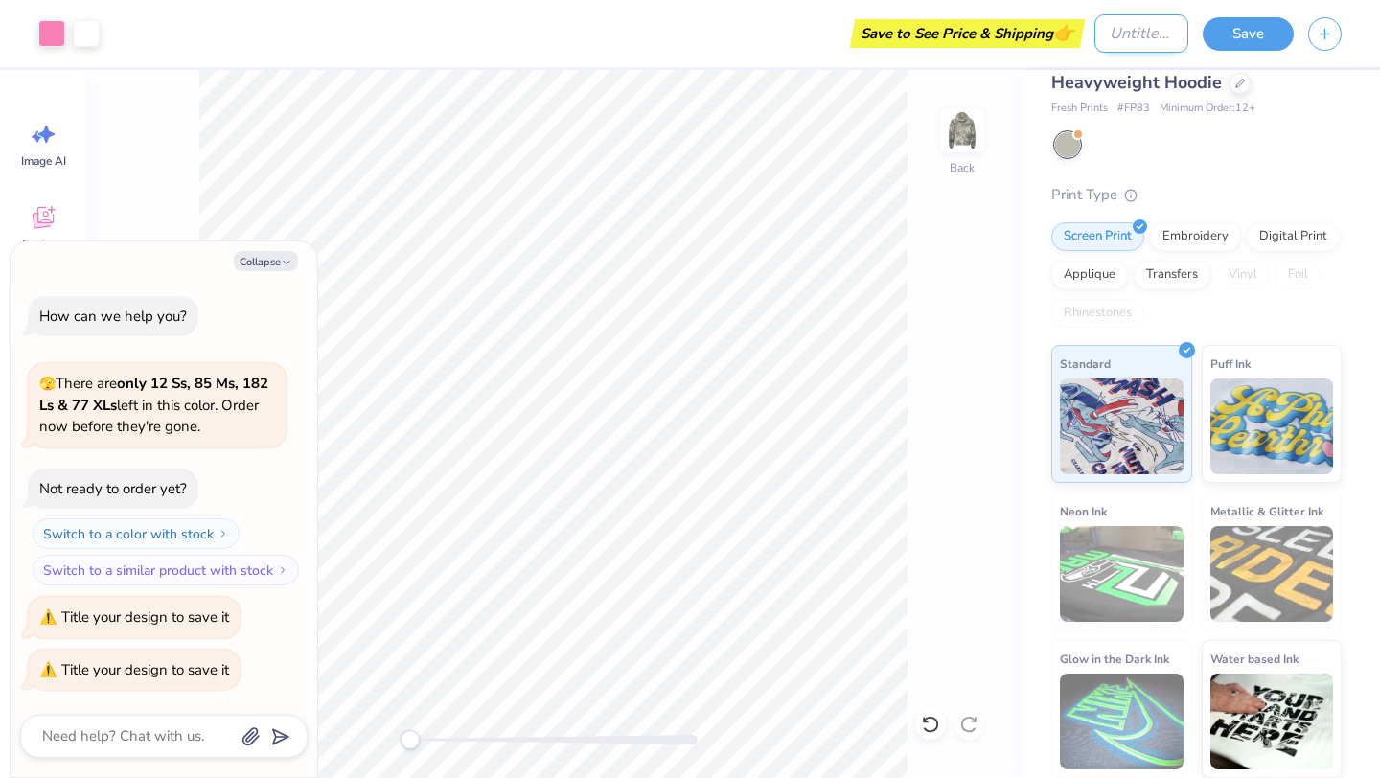
type textarea "x"
click at [1122, 31] on input "Design Title" at bounding box center [1141, 33] width 94 height 38
type input "a"
type textarea "x"
type input "al"
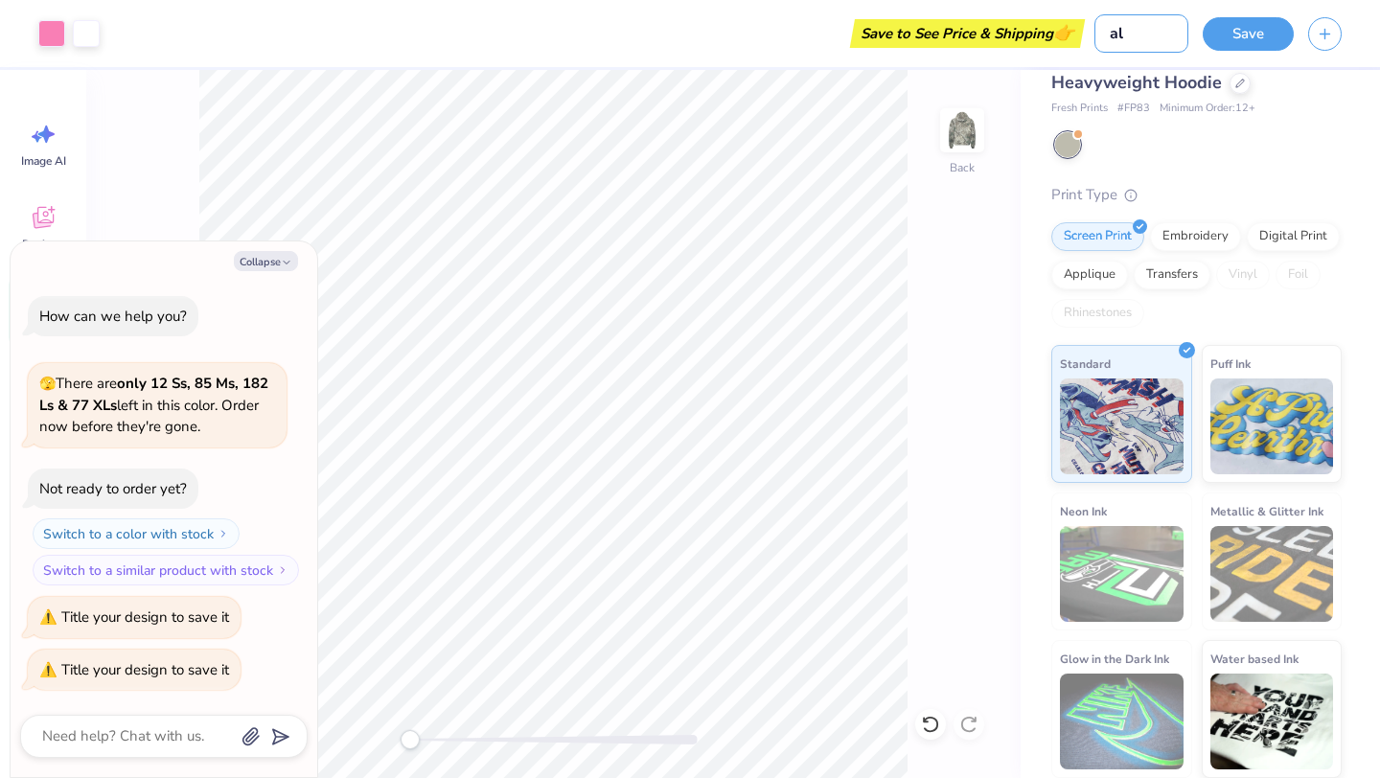
type textarea "x"
type input "alp"
type textarea "x"
type input "alph"
type textarea "x"
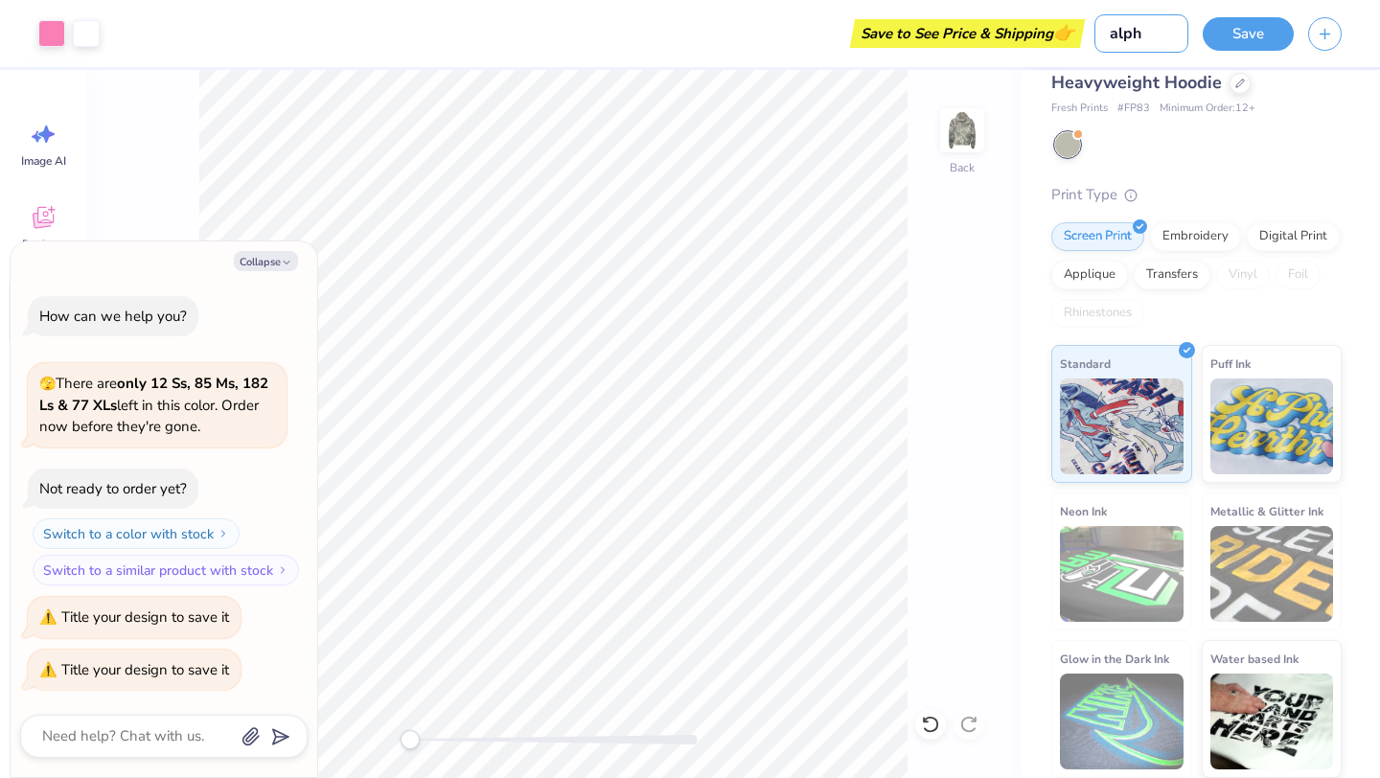
type input "alpha"
type textarea "x"
type input "alpha"
type textarea "x"
type input "alpha s"
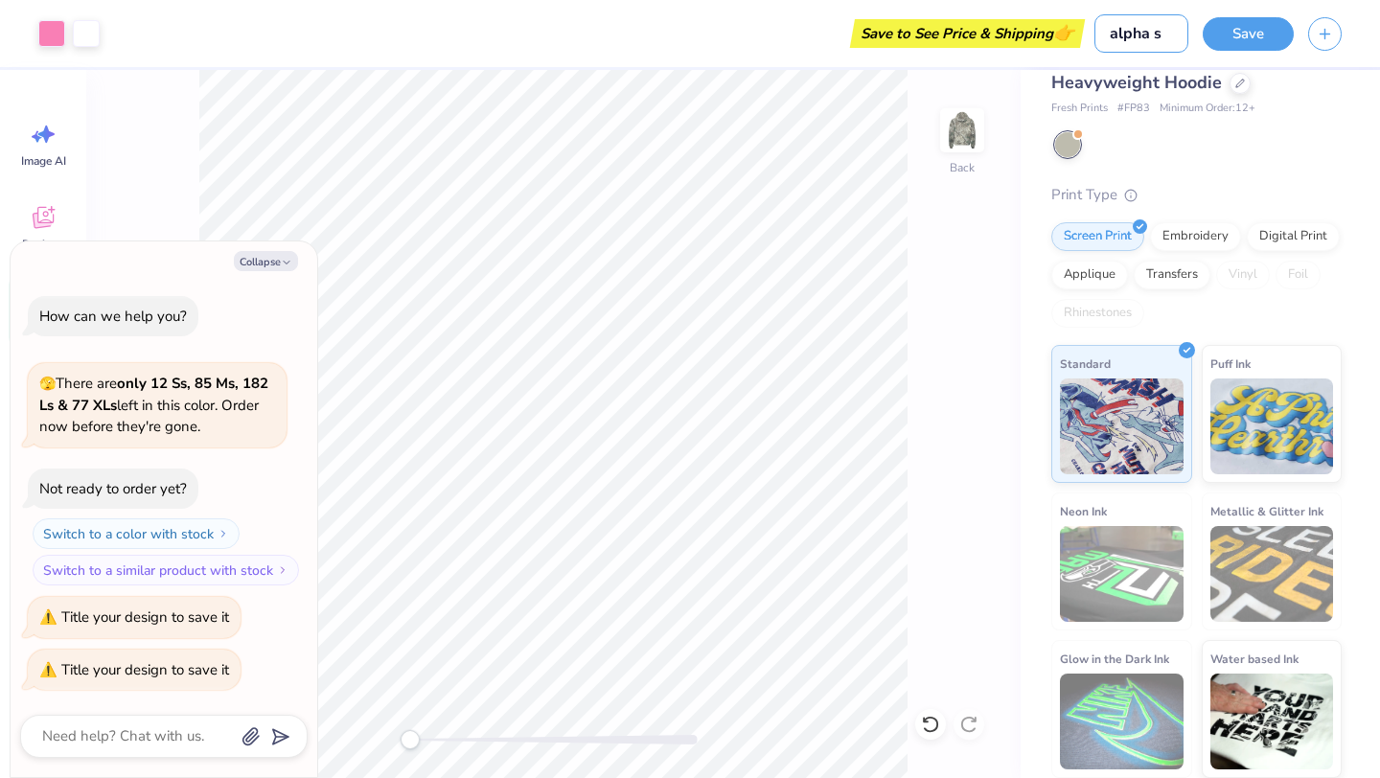
type textarea "x"
type input "alpha si"
type textarea "x"
type input "alpha sig"
type textarea "x"
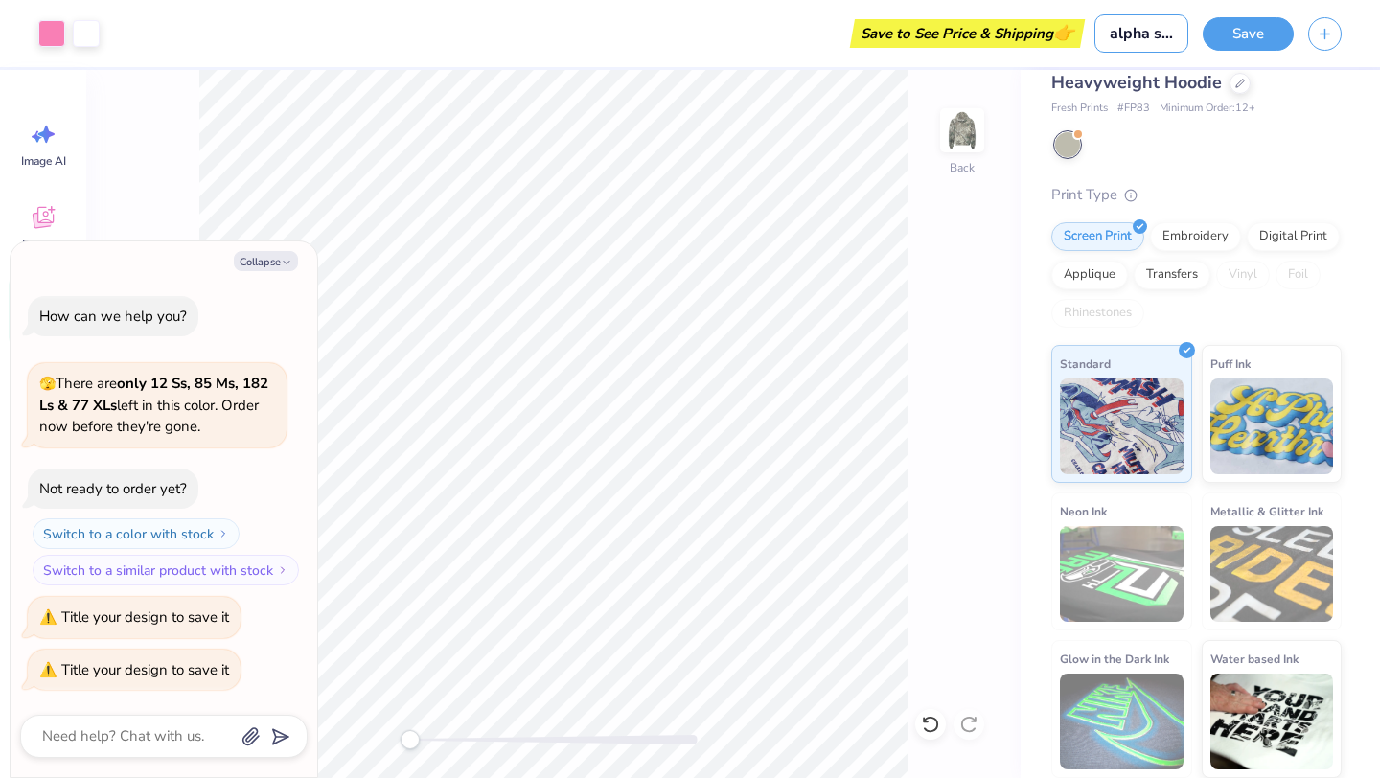
scroll to position [0, 1]
type input "alpha sig"
click at [1251, 22] on button "Save" at bounding box center [1248, 31] width 91 height 34
type textarea "x"
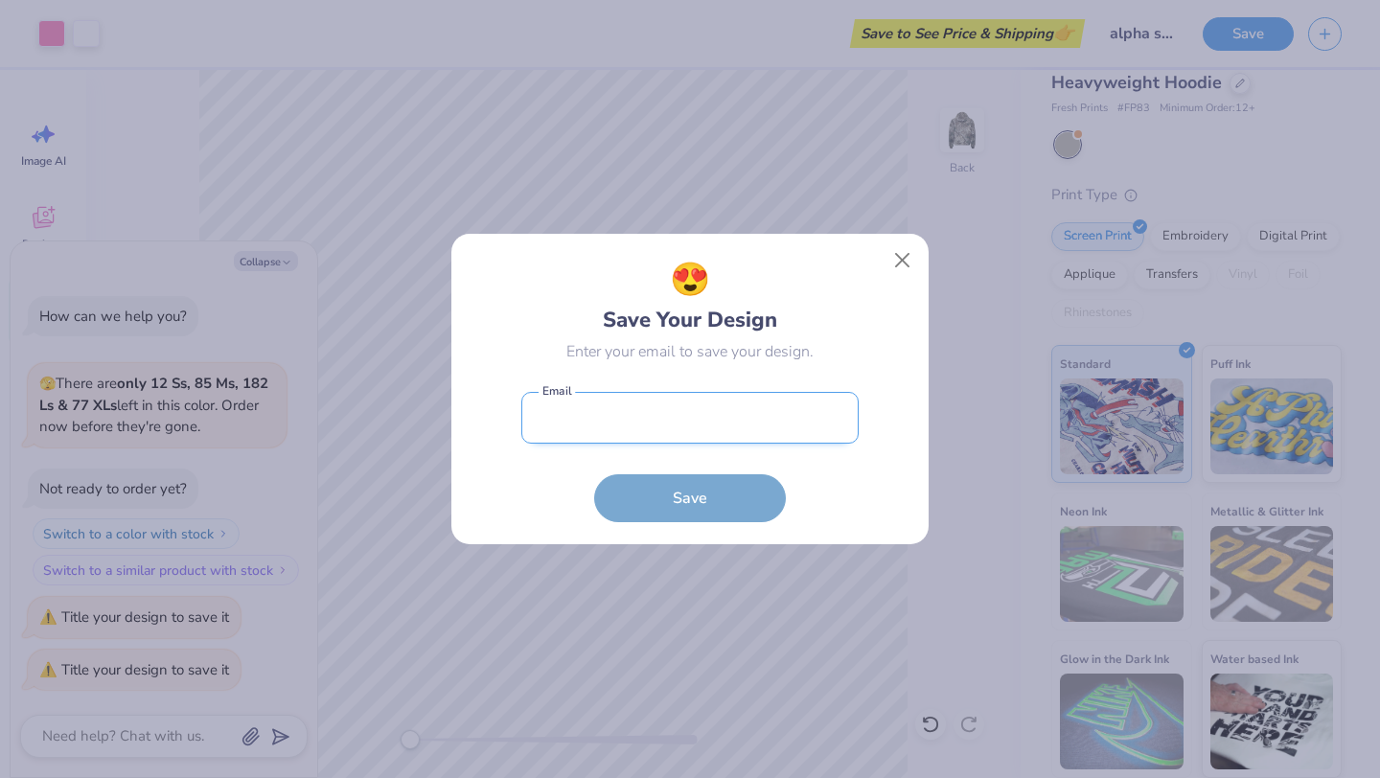
click at [774, 413] on input "email" at bounding box center [689, 418] width 337 height 53
type input "mallorymckown11@gmail.com"
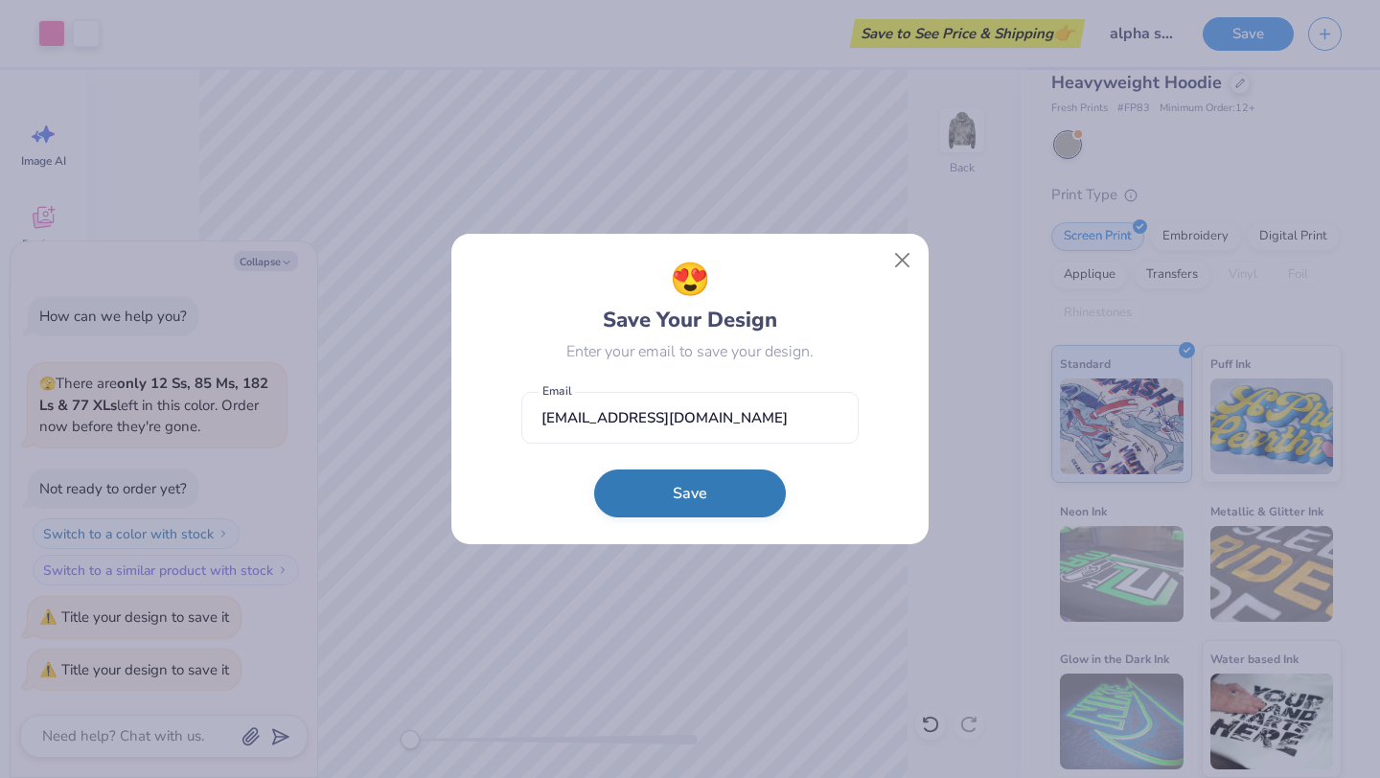
click at [675, 493] on button "Save" at bounding box center [690, 494] width 192 height 48
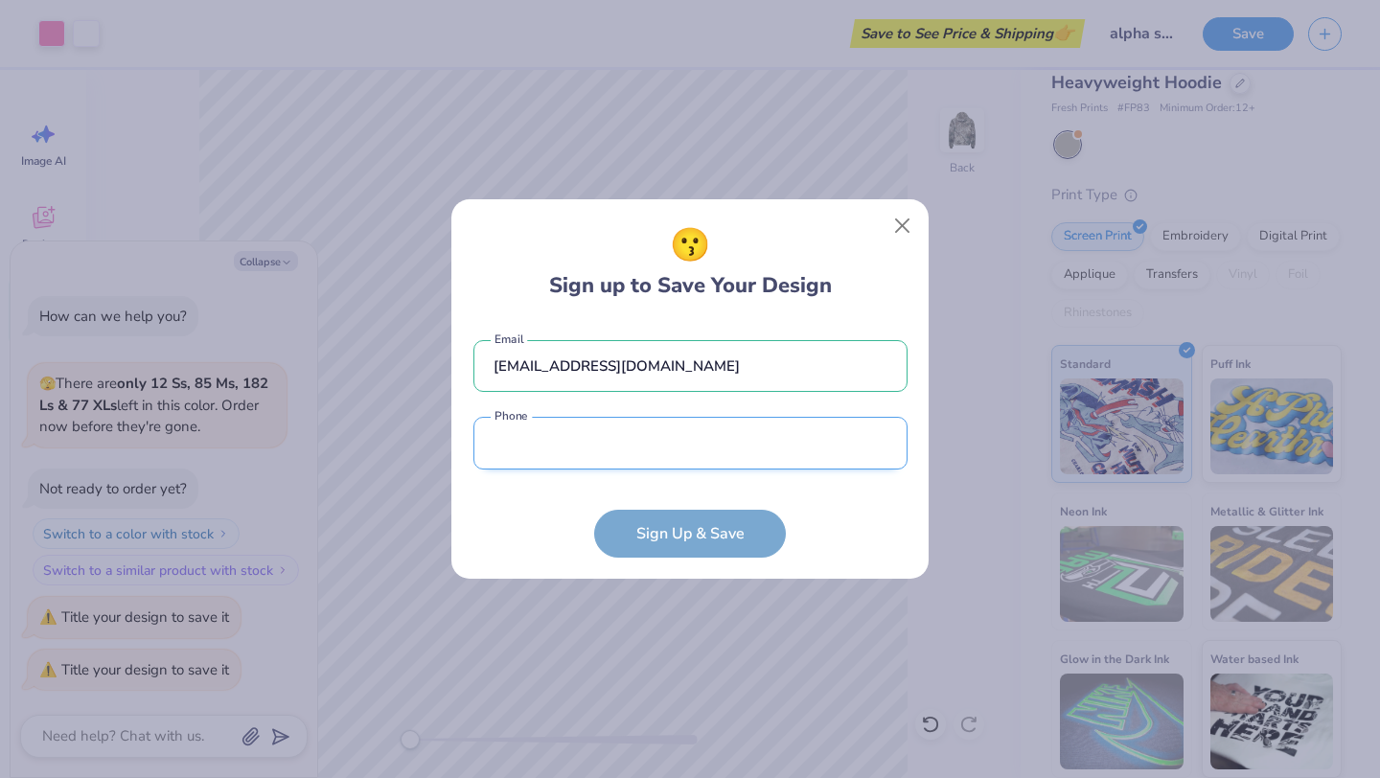
click at [647, 443] on input "tel" at bounding box center [690, 443] width 434 height 53
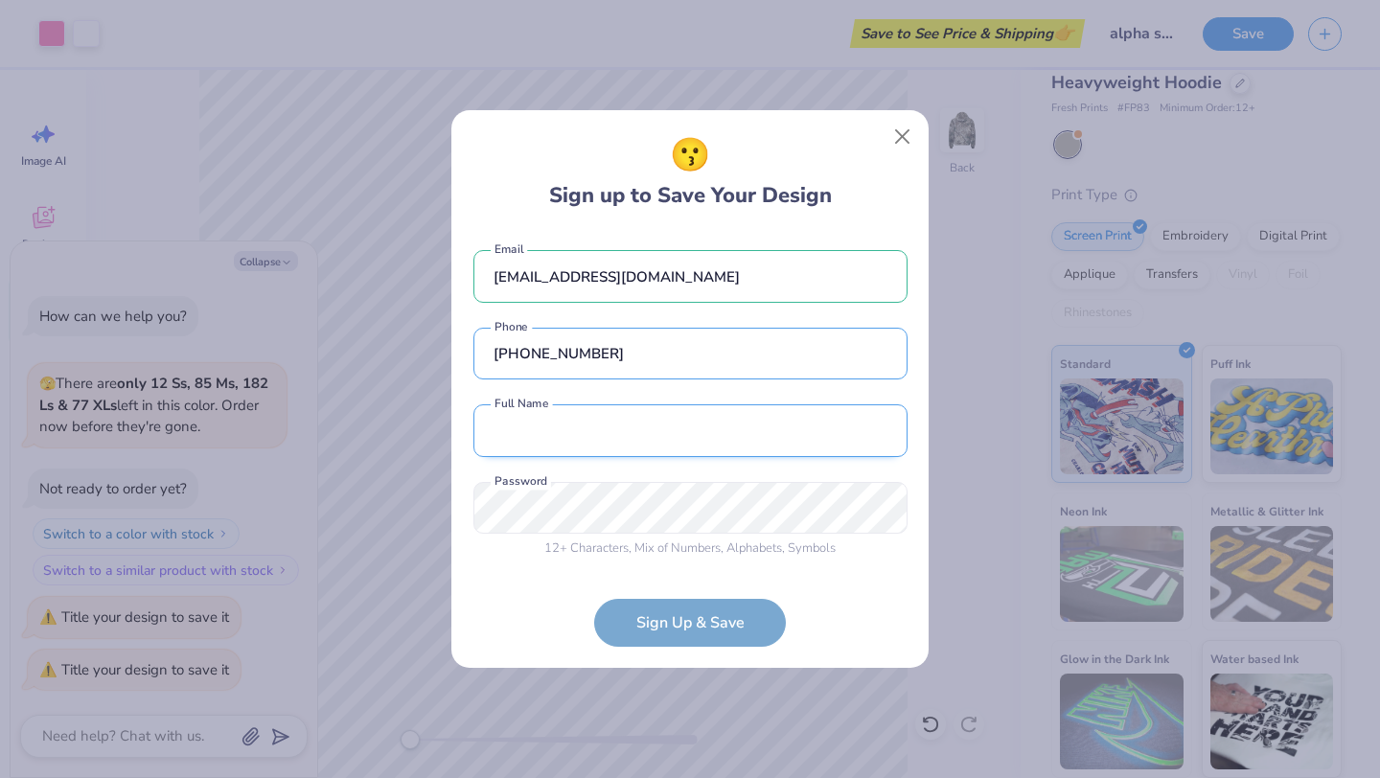
type input "(757) 560-3540"
click at [571, 445] on input "text" at bounding box center [690, 430] width 434 height 53
type input "mallory"
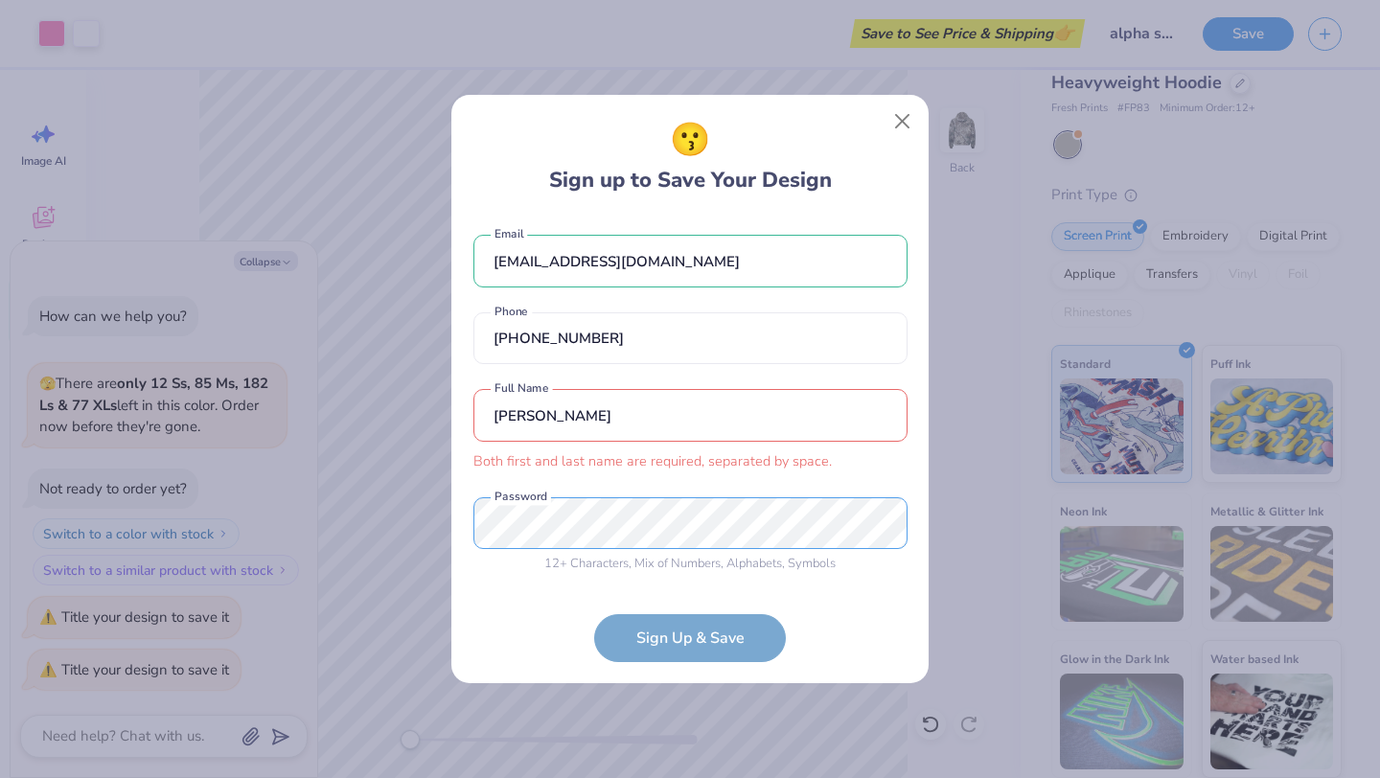
type textarea "x"
click at [645, 425] on input "mallory" at bounding box center [690, 415] width 434 height 53
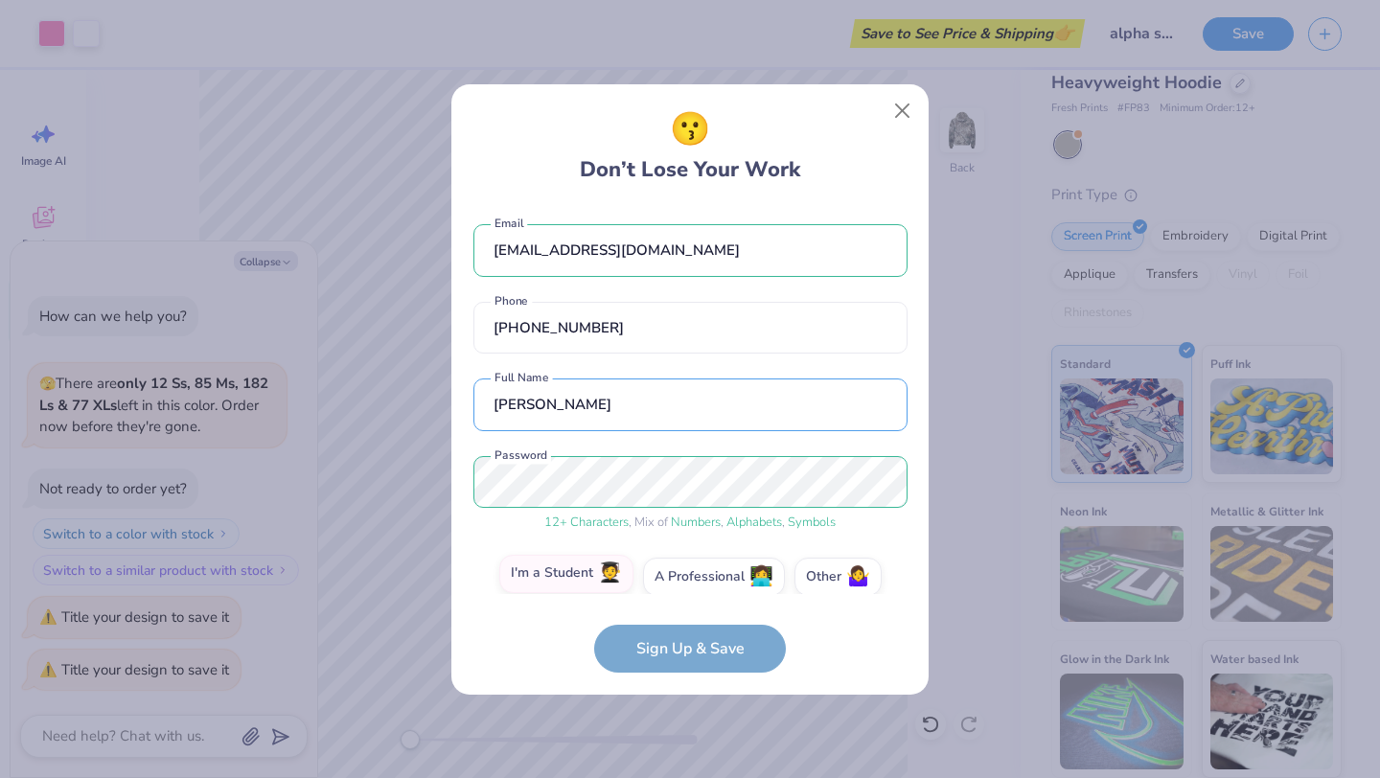
type input "mallory donnelly"
click at [562, 586] on label "I'm a Student 🧑‍🎓" at bounding box center [566, 574] width 134 height 38
click at [684, 586] on input "I'm a Student 🧑‍🎓" at bounding box center [690, 581] width 12 height 12
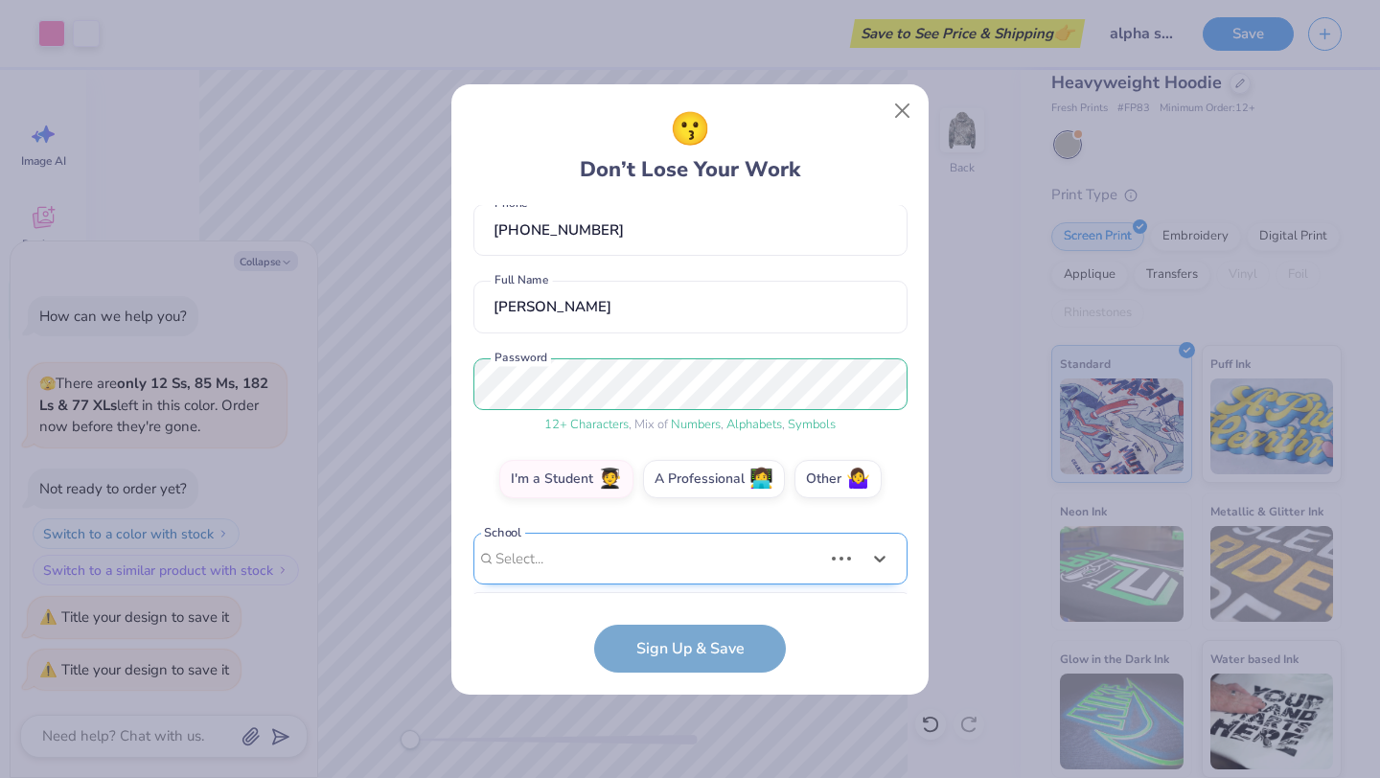
click at [642, 542] on div "Use Up and Down to choose options, press Enter to select the currently focused …" at bounding box center [690, 588] width 434 height 110
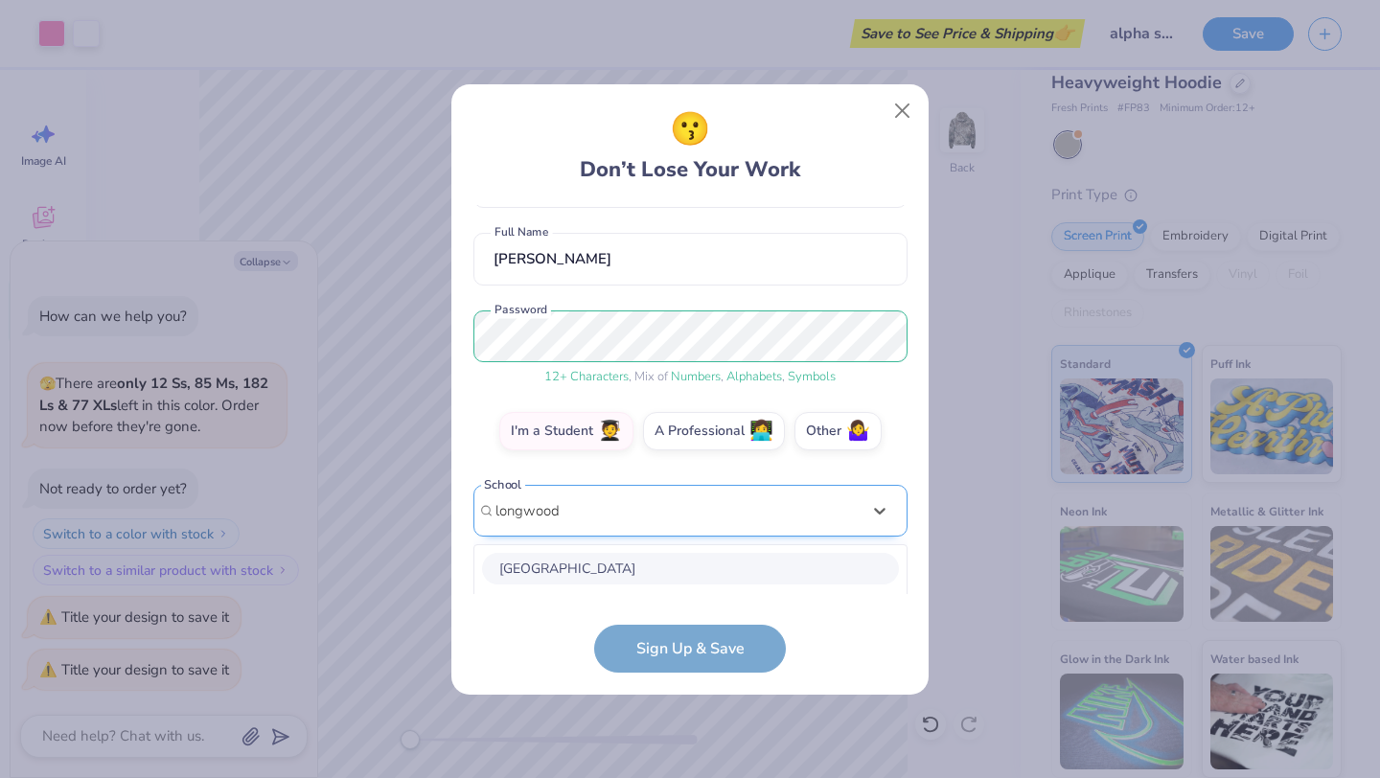
scroll to position [385, 0]
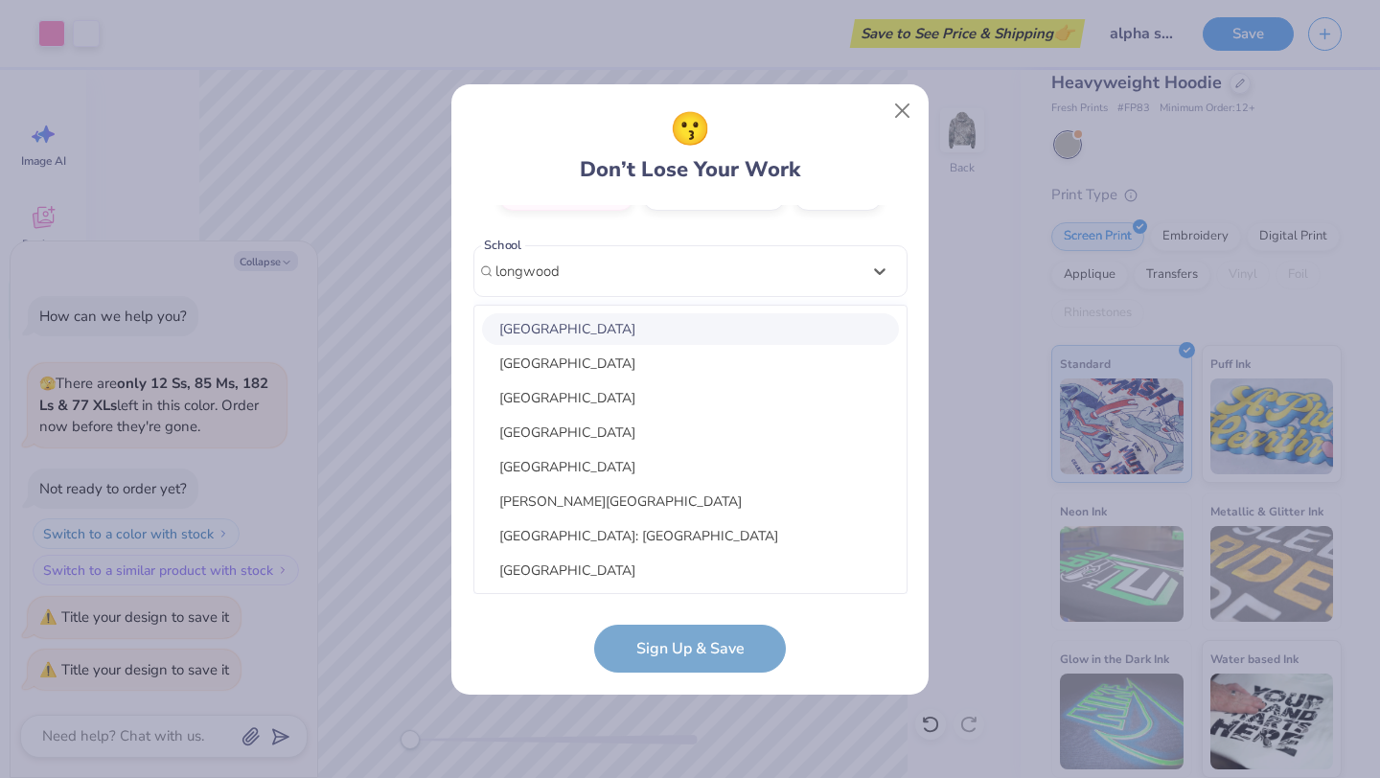
click at [634, 325] on div "Longwood University" at bounding box center [690, 329] width 417 height 32
type input "longwood"
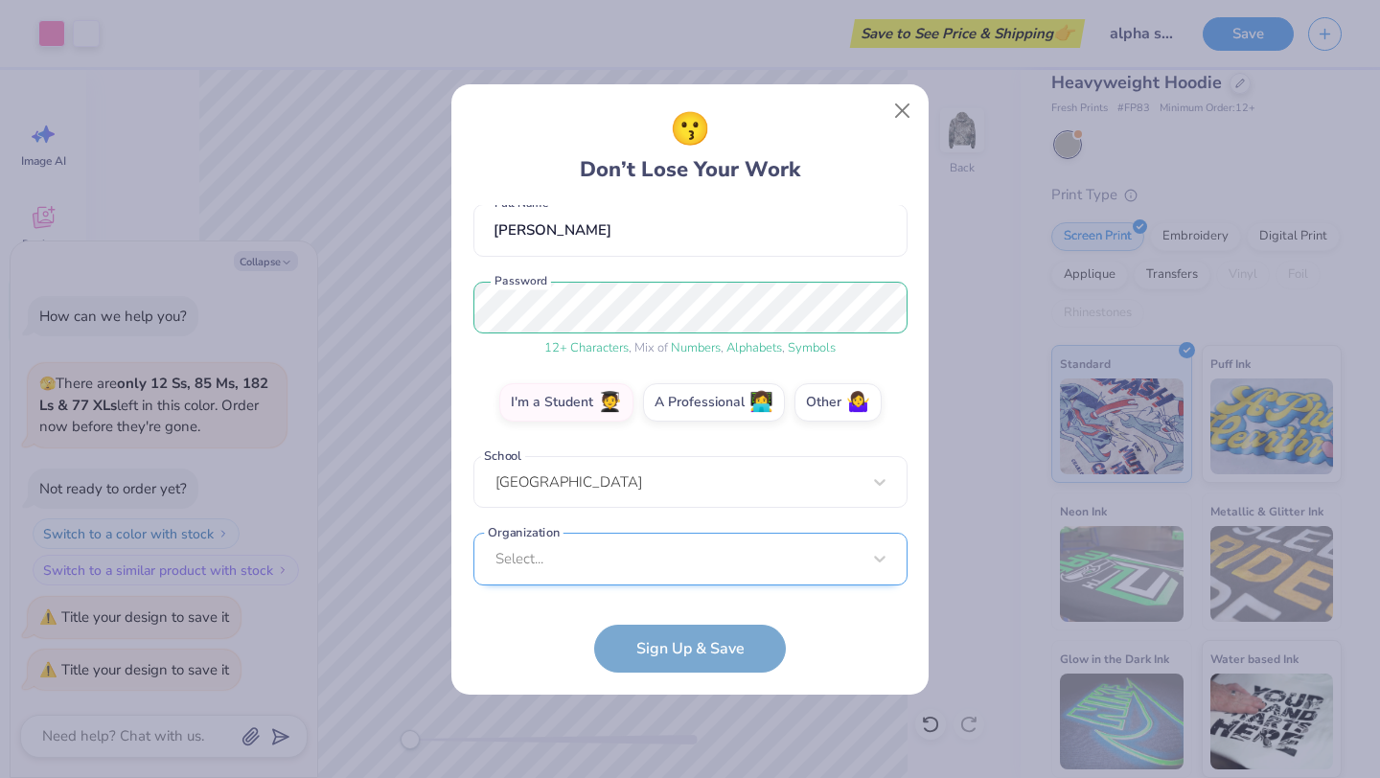
click at [608, 563] on div "Select..." at bounding box center [690, 559] width 434 height 53
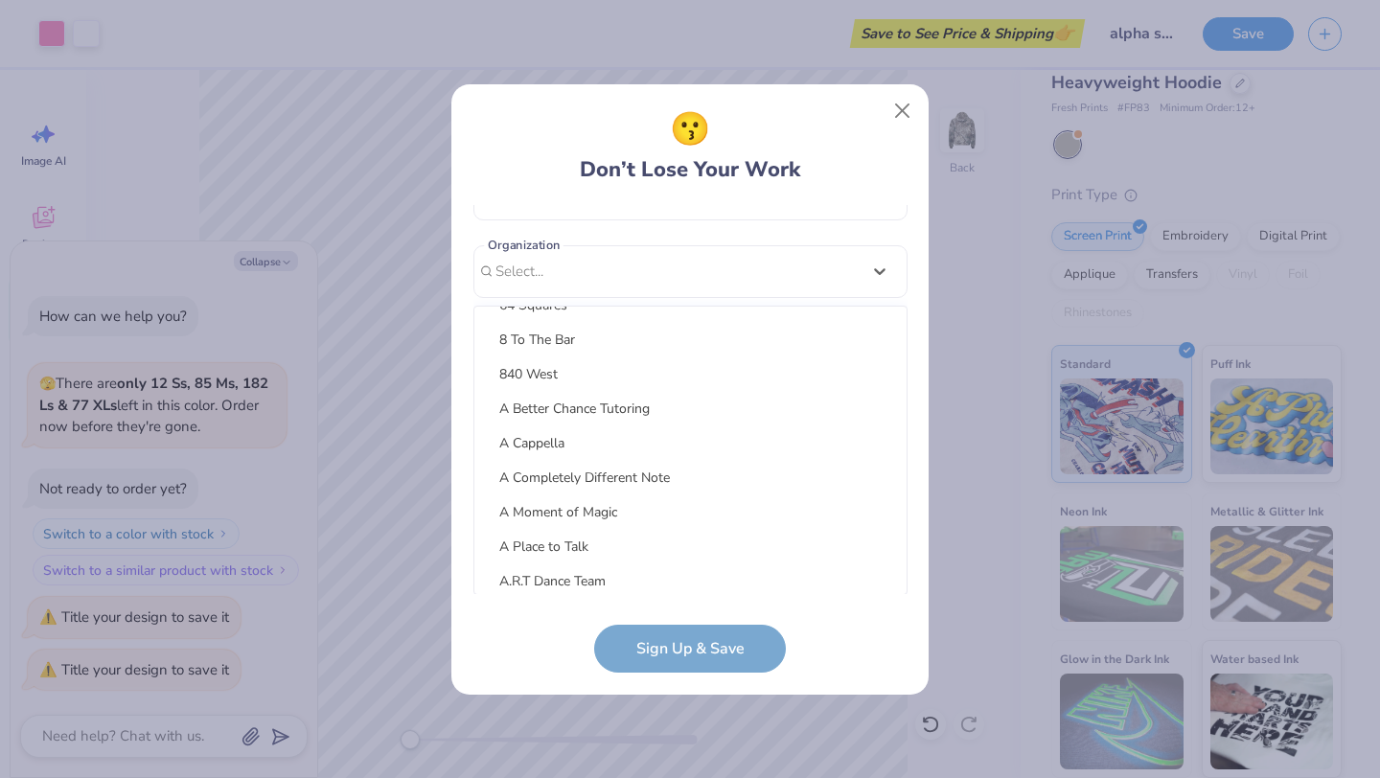
scroll to position [699, 0]
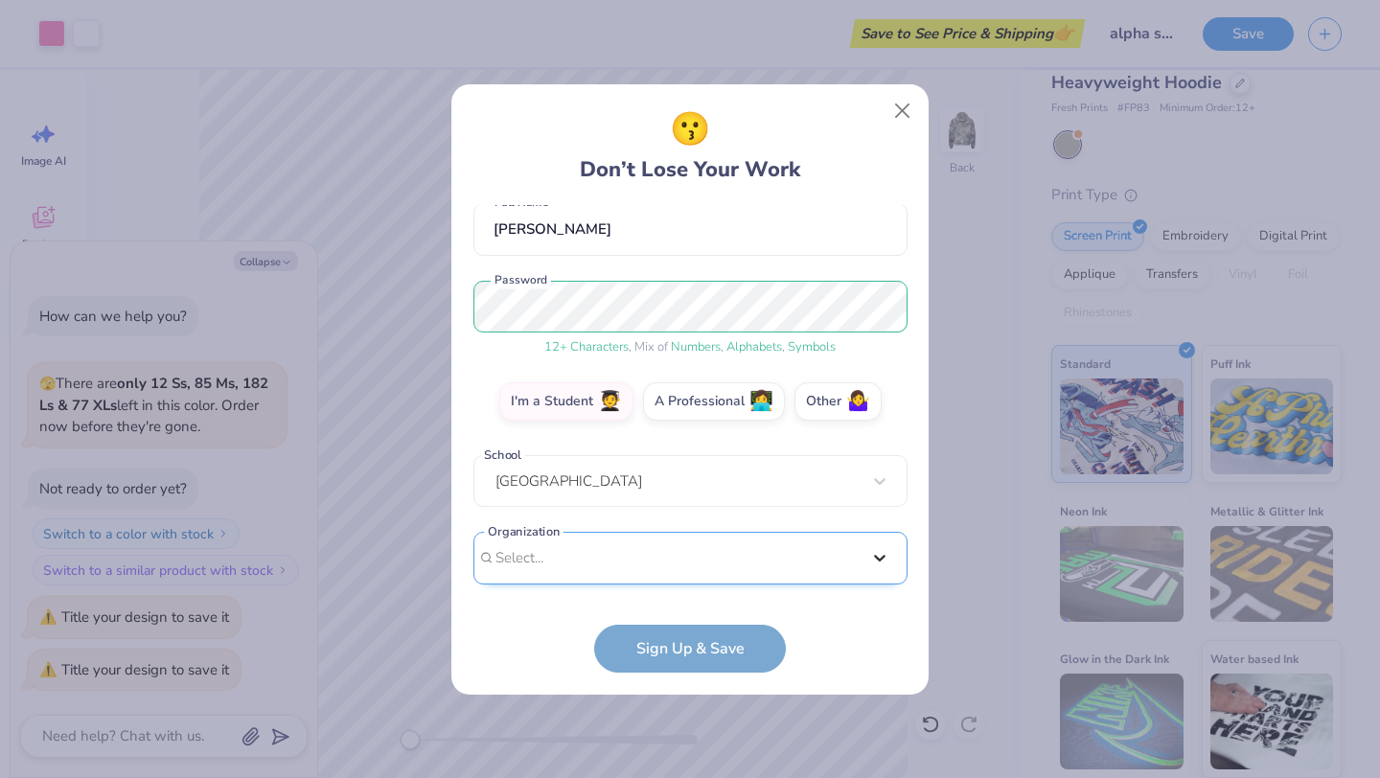
click at [880, 266] on div "mallorymckown11@gmail.com Email (757) 560-3540 Phone mallory donnelly Full Name…" at bounding box center [690, 399] width 434 height 389
click at [695, 645] on form "mallorymckown11@gmail.com Email (757) 560-3540 Phone mallory donnelly Full Name…" at bounding box center [690, 439] width 434 height 468
click at [673, 563] on div "Select..." at bounding box center [690, 558] width 434 height 53
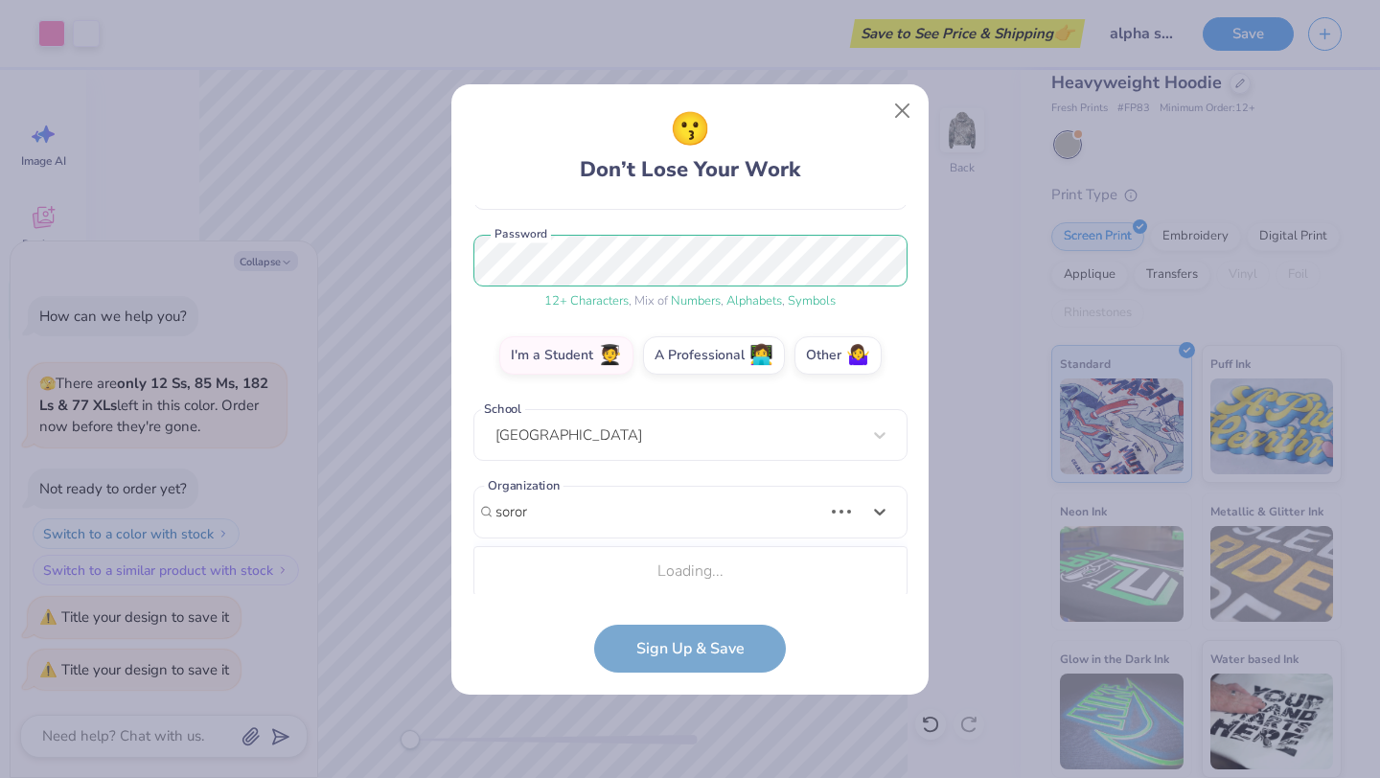
scroll to position [222, 0]
type input "soror"
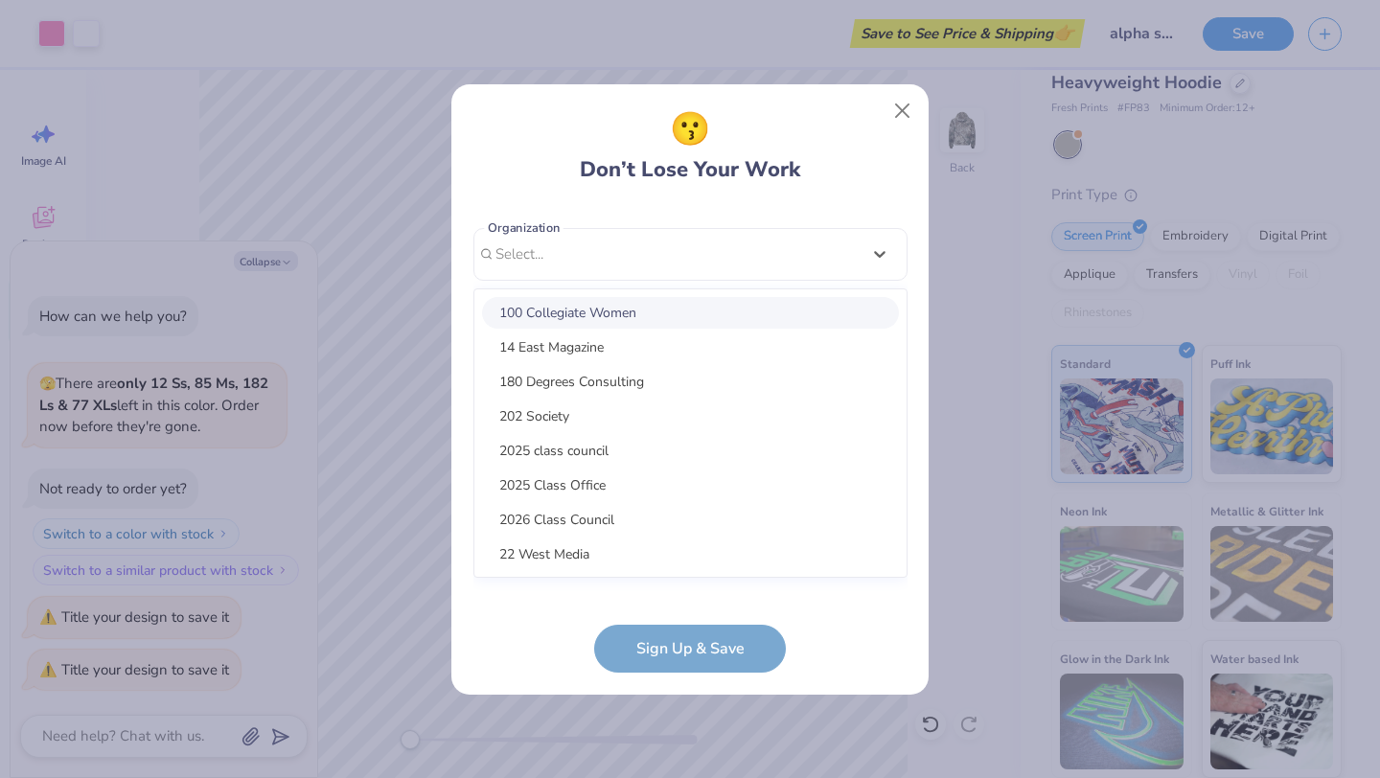
scroll to position [462, 0]
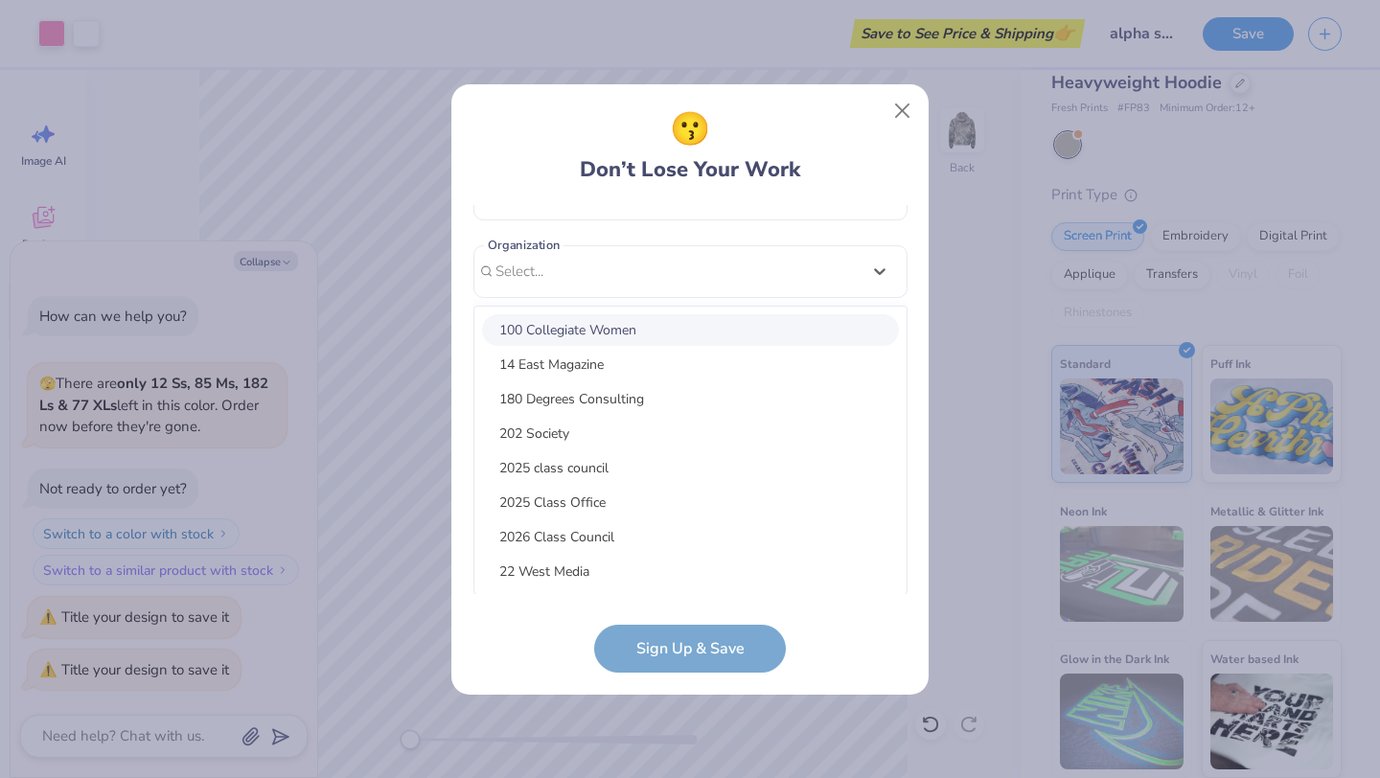
click at [675, 333] on div "100 Collegiate Women" at bounding box center [690, 330] width 417 height 32
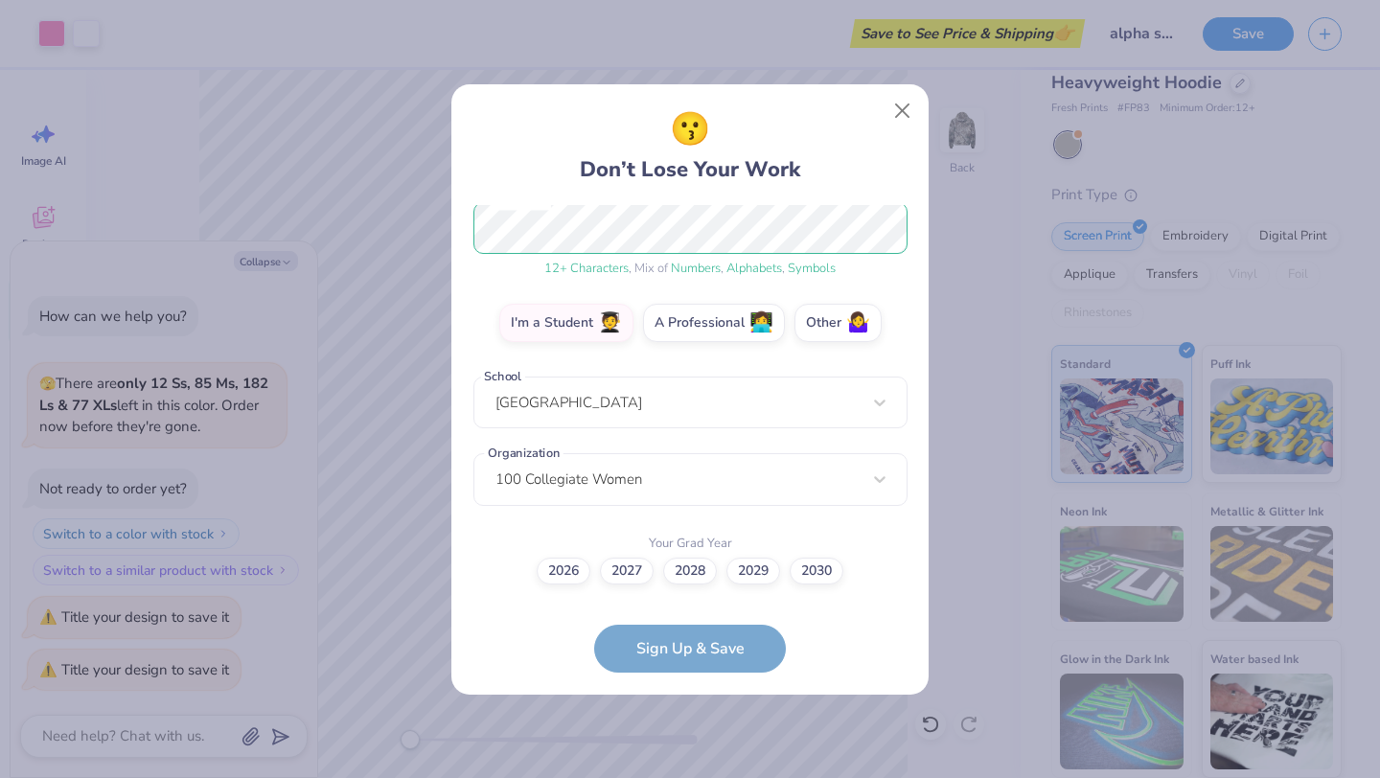
scroll to position [253, 0]
click at [690, 570] on label "2028" at bounding box center [690, 569] width 54 height 27
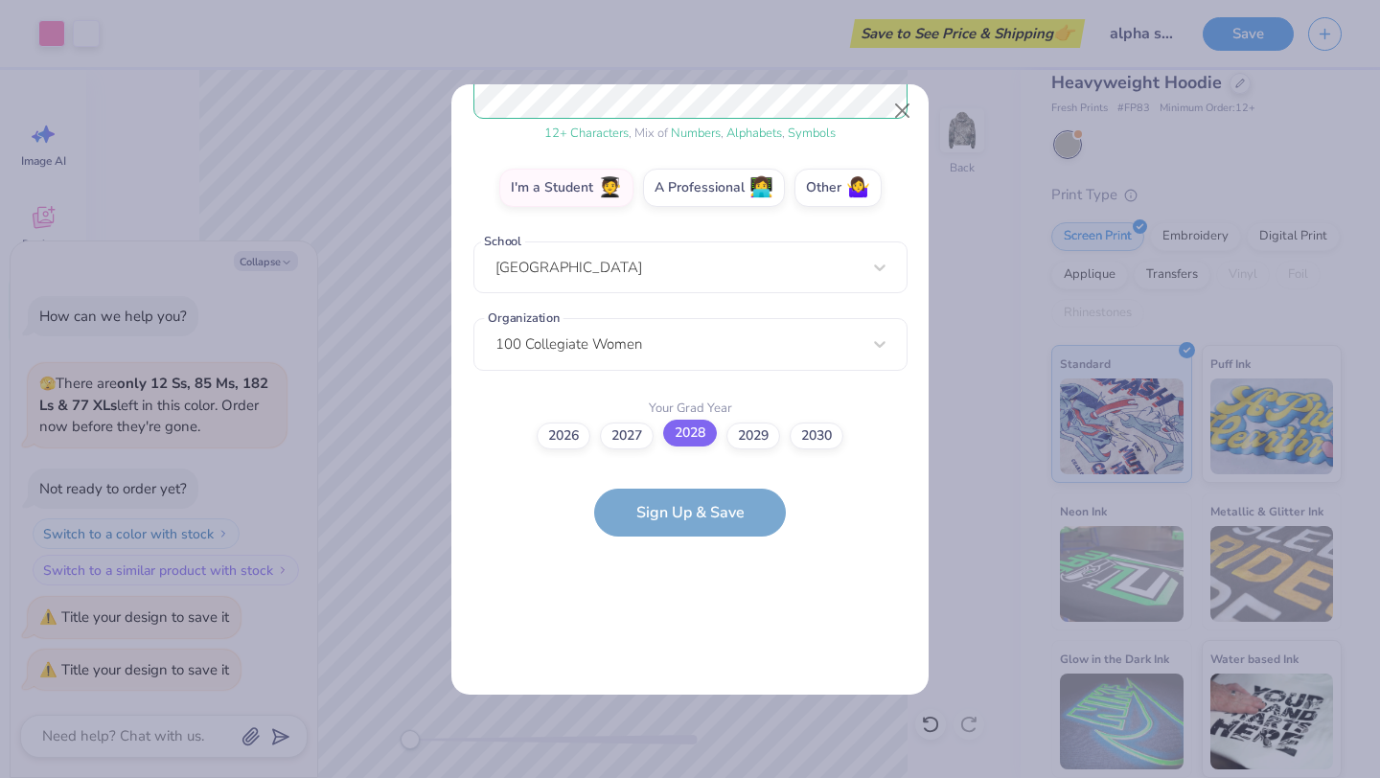
scroll to position [0, 0]
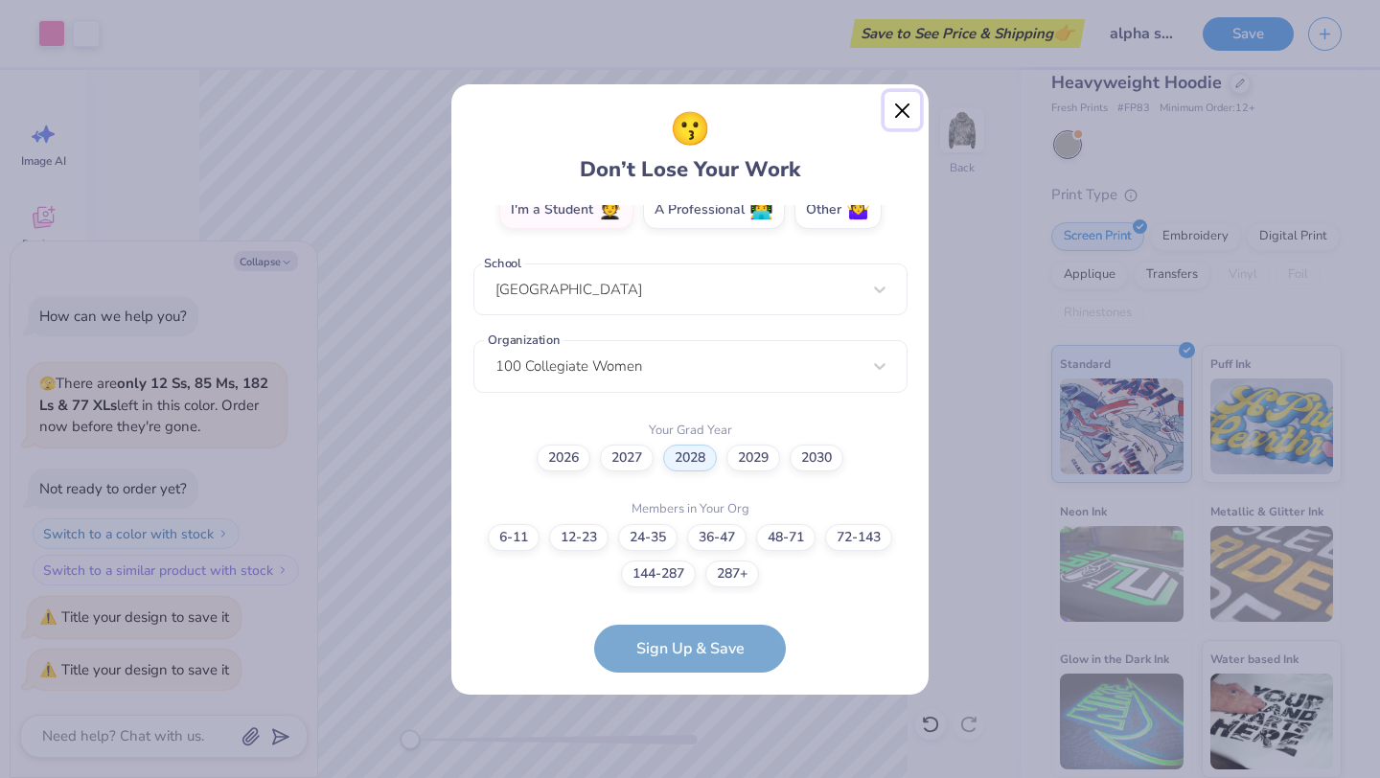
click at [894, 113] on button "Close" at bounding box center [902, 110] width 36 height 36
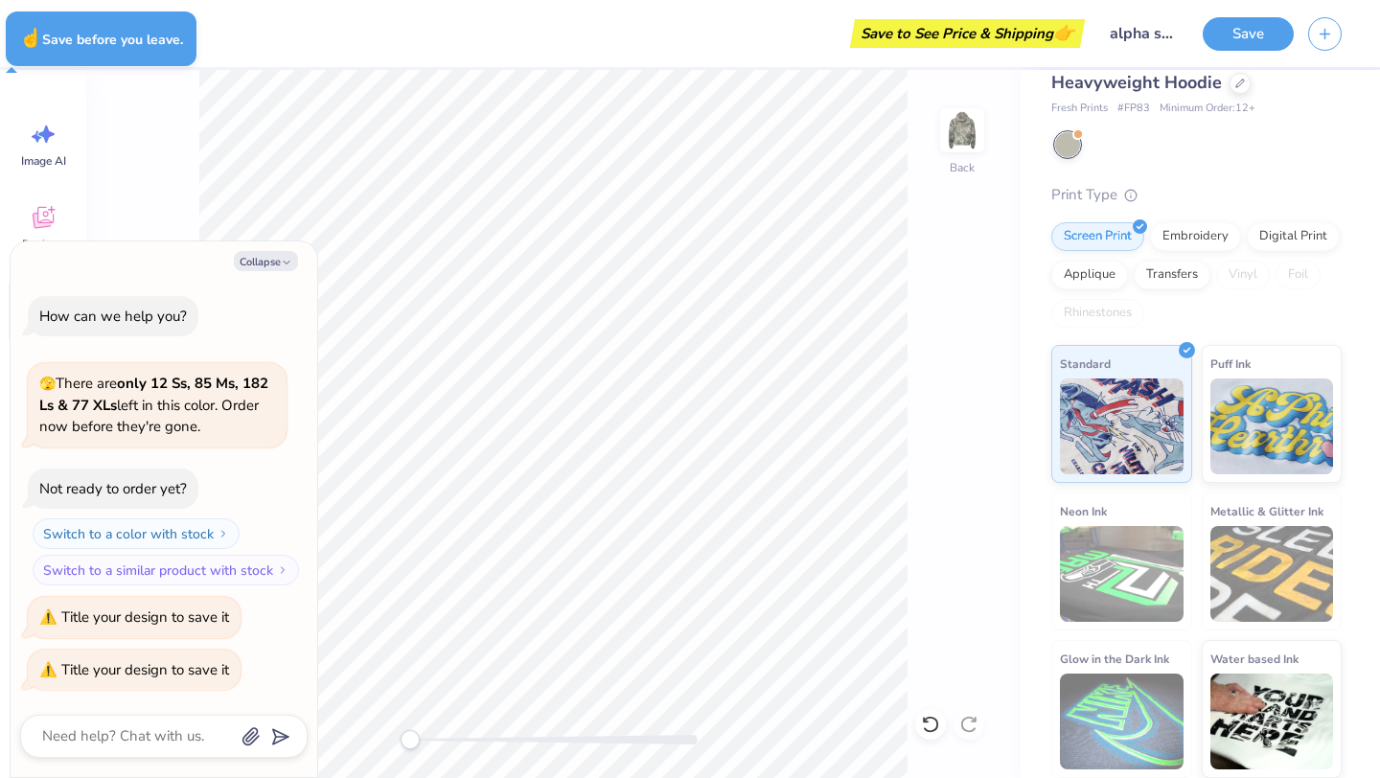
type textarea "x"
